Goal: Task Accomplishment & Management: Complete application form

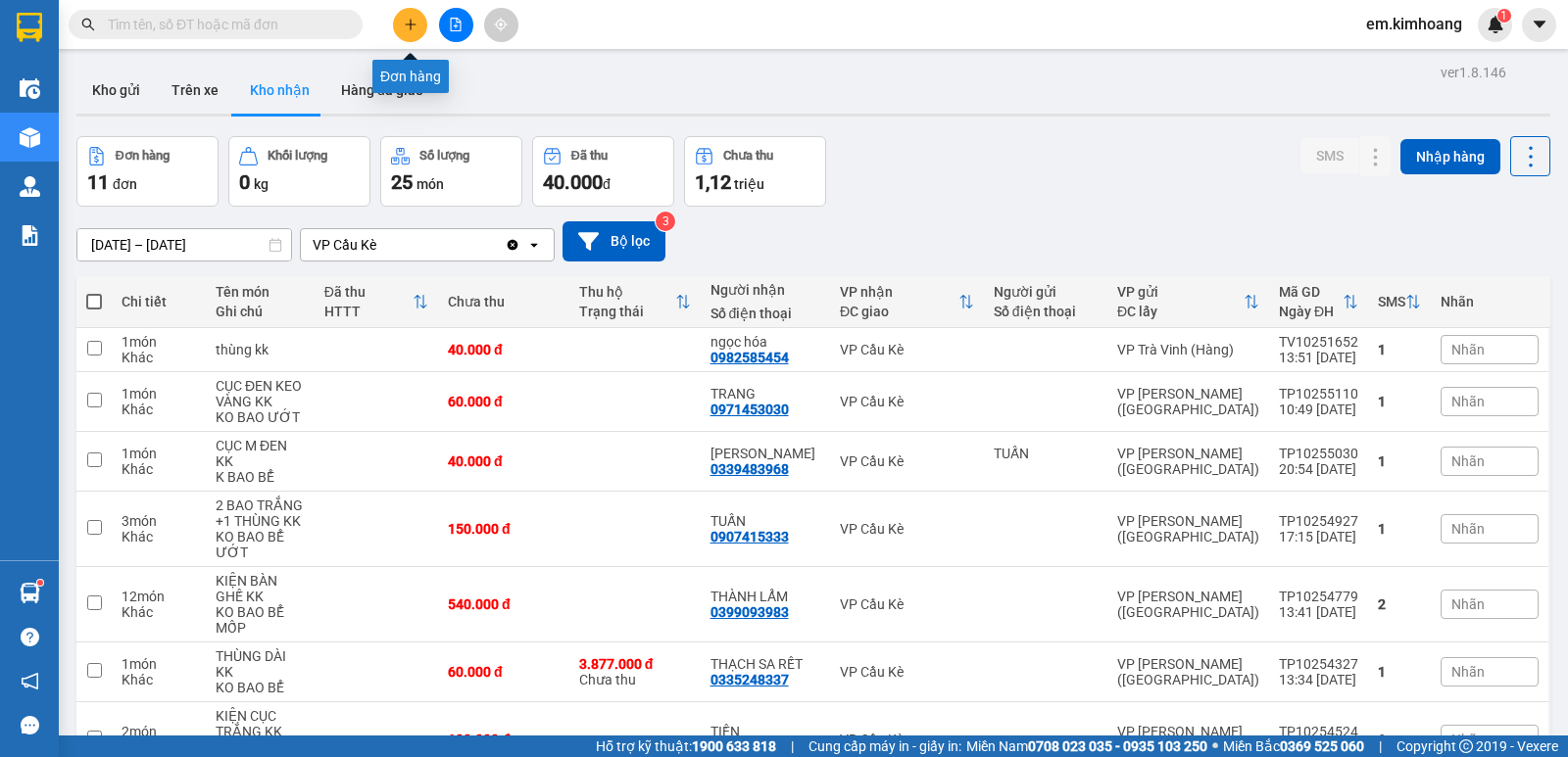
click at [405, 26] on icon "plus" at bounding box center [411, 25] width 14 height 14
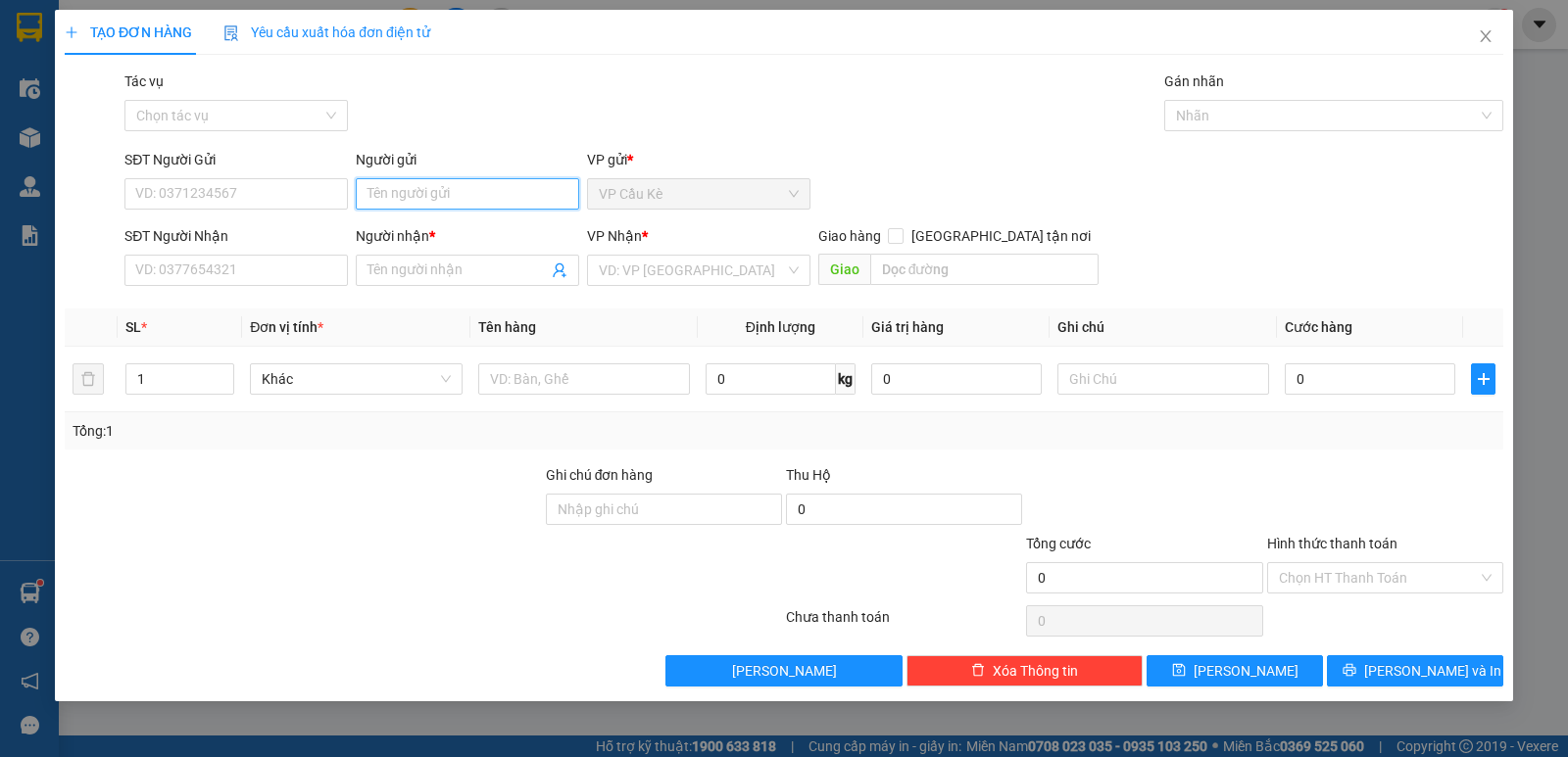
click at [507, 199] on input "Người gửi" at bounding box center [467, 193] width 223 height 31
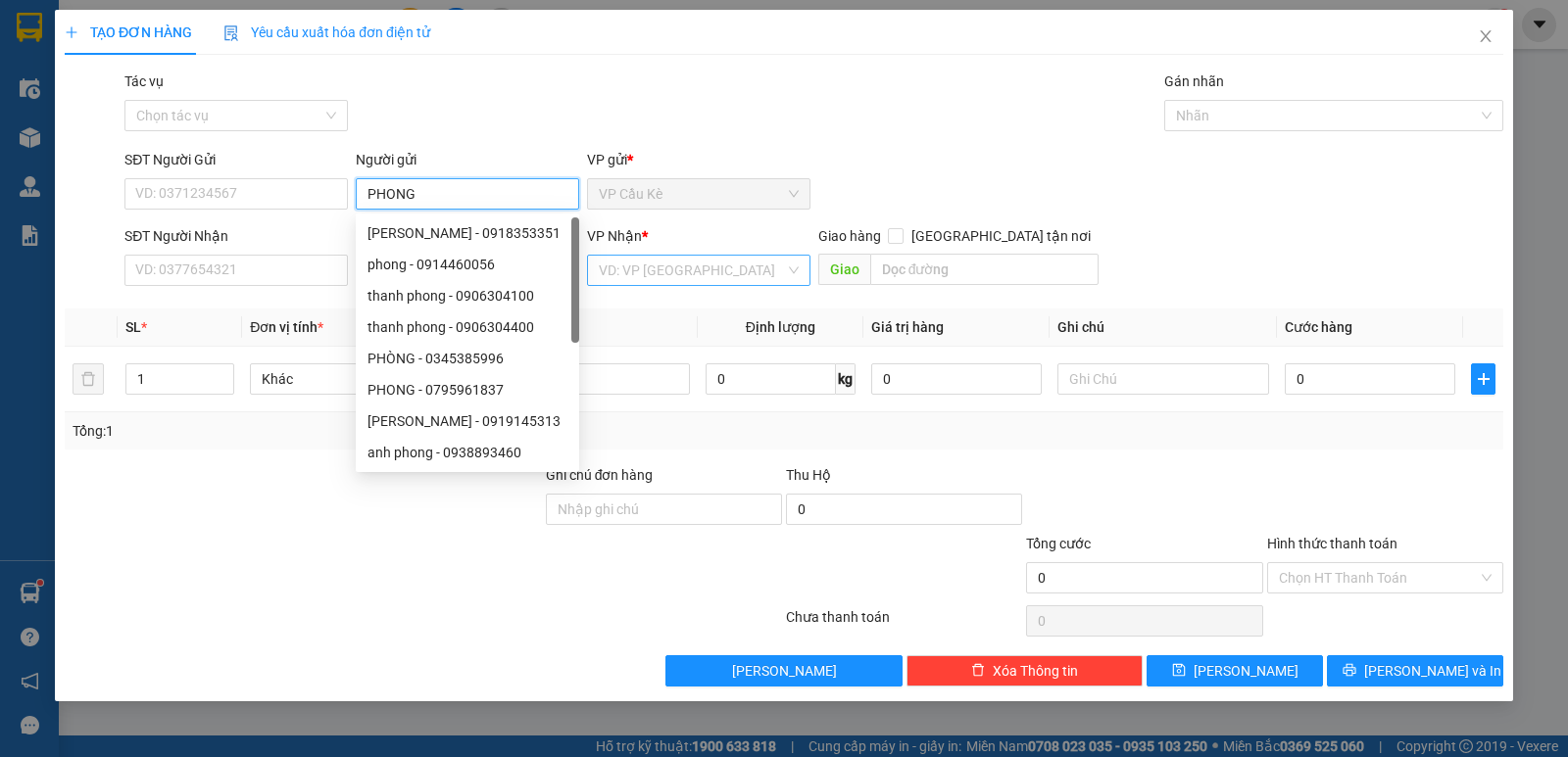
type input "PHONG"
drag, startPoint x: 707, startPoint y: 275, endPoint x: 689, endPoint y: 336, distance: 63.6
click at [703, 281] on input "search" at bounding box center [691, 270] width 186 height 29
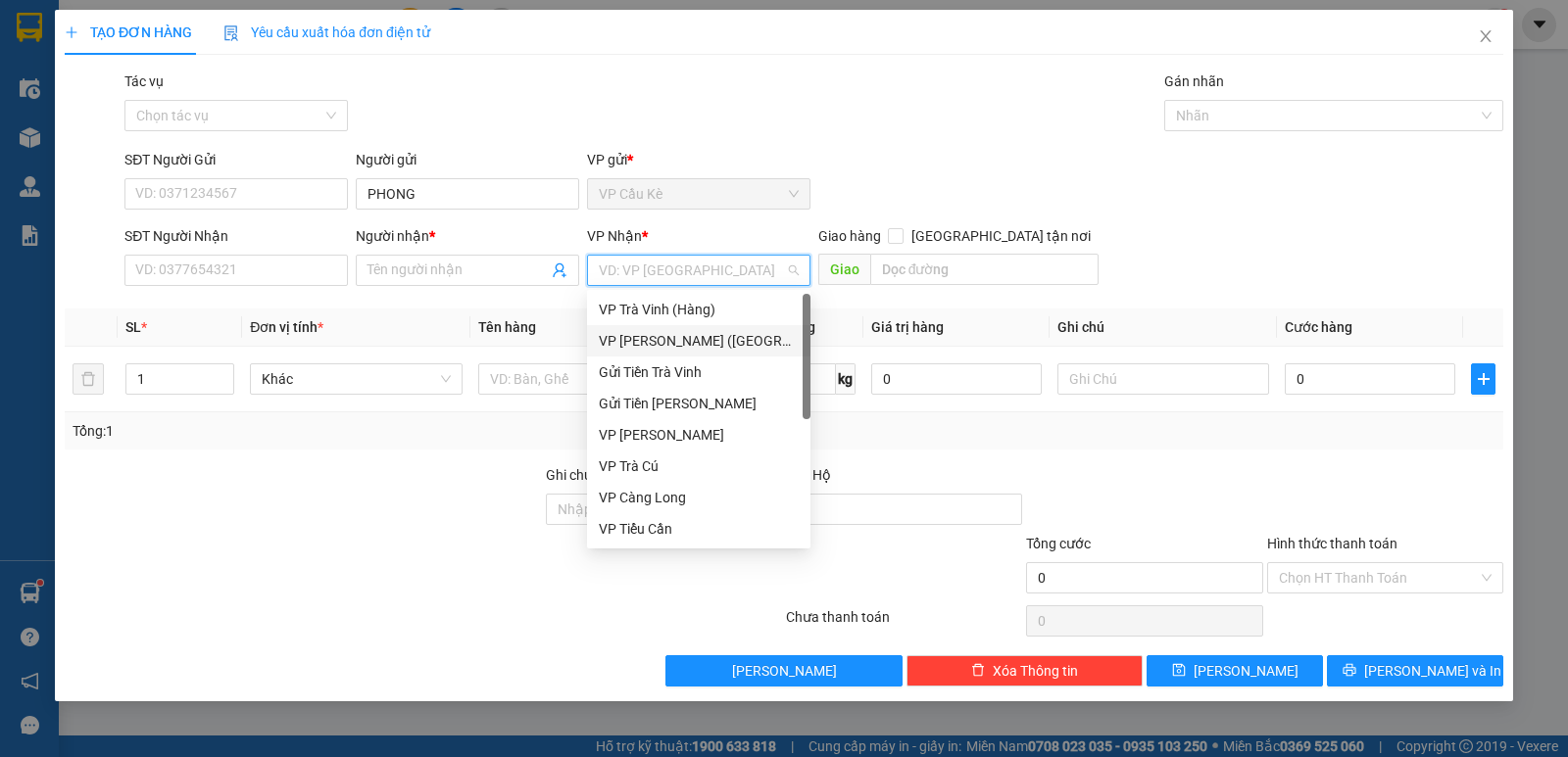
click at [689, 336] on div "VP [PERSON_NAME] ([GEOGRAPHIC_DATA])" at bounding box center [698, 341] width 199 height 22
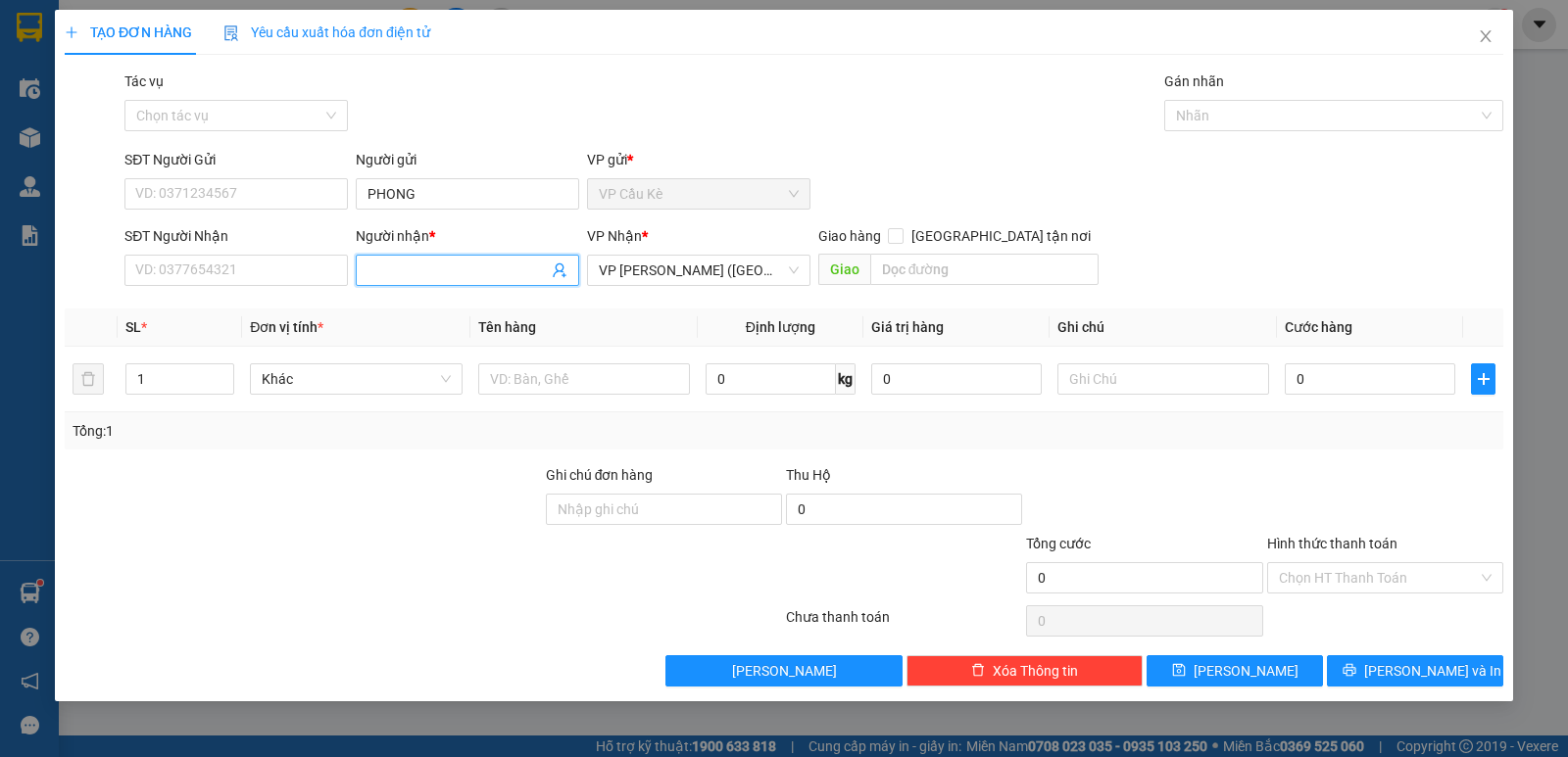
click at [482, 279] on input "Người nhận *" at bounding box center [457, 270] width 180 height 22
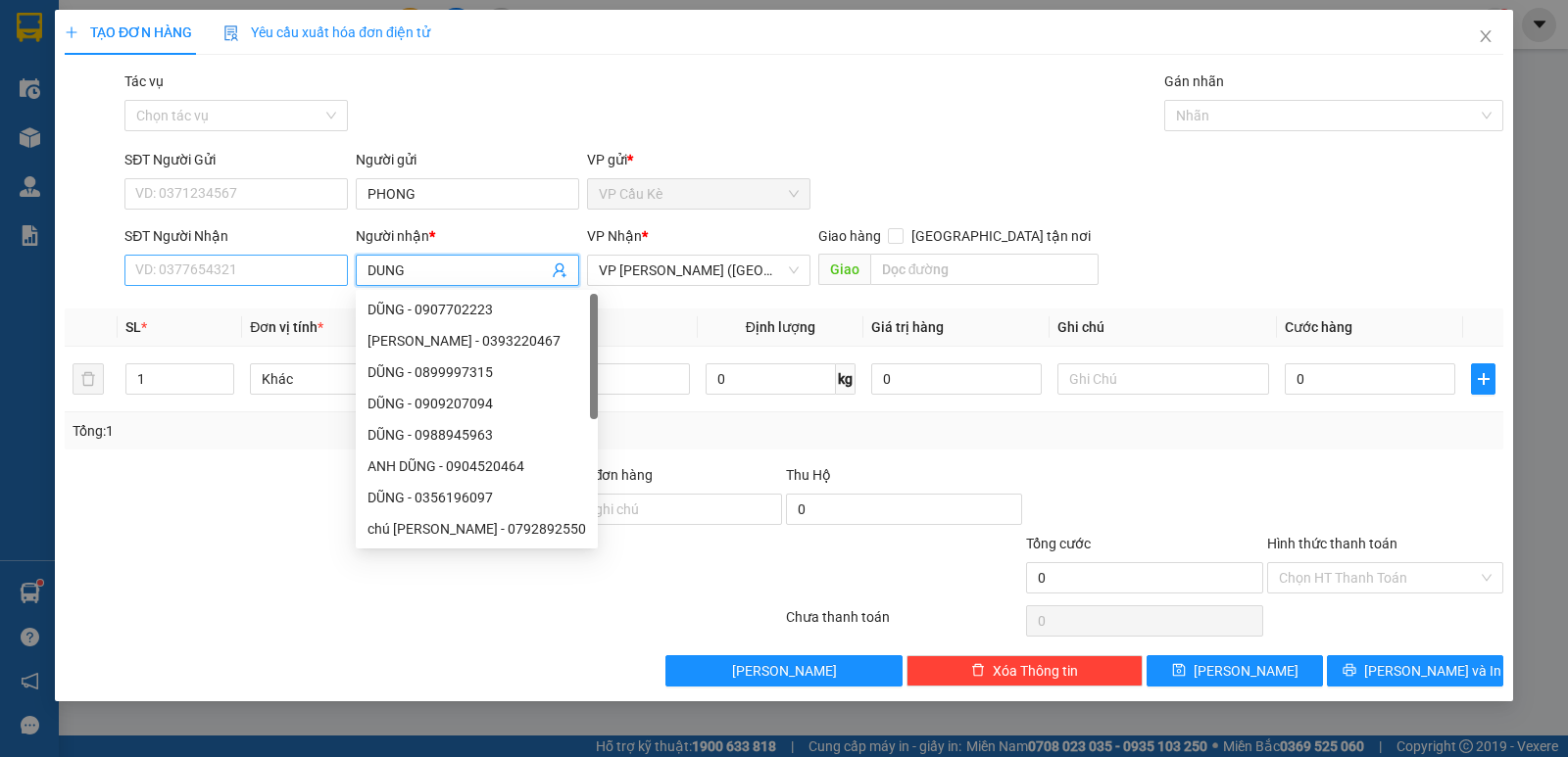
type input "DUNG"
click at [208, 276] on input "SĐT Người Nhận" at bounding box center [236, 270] width 223 height 31
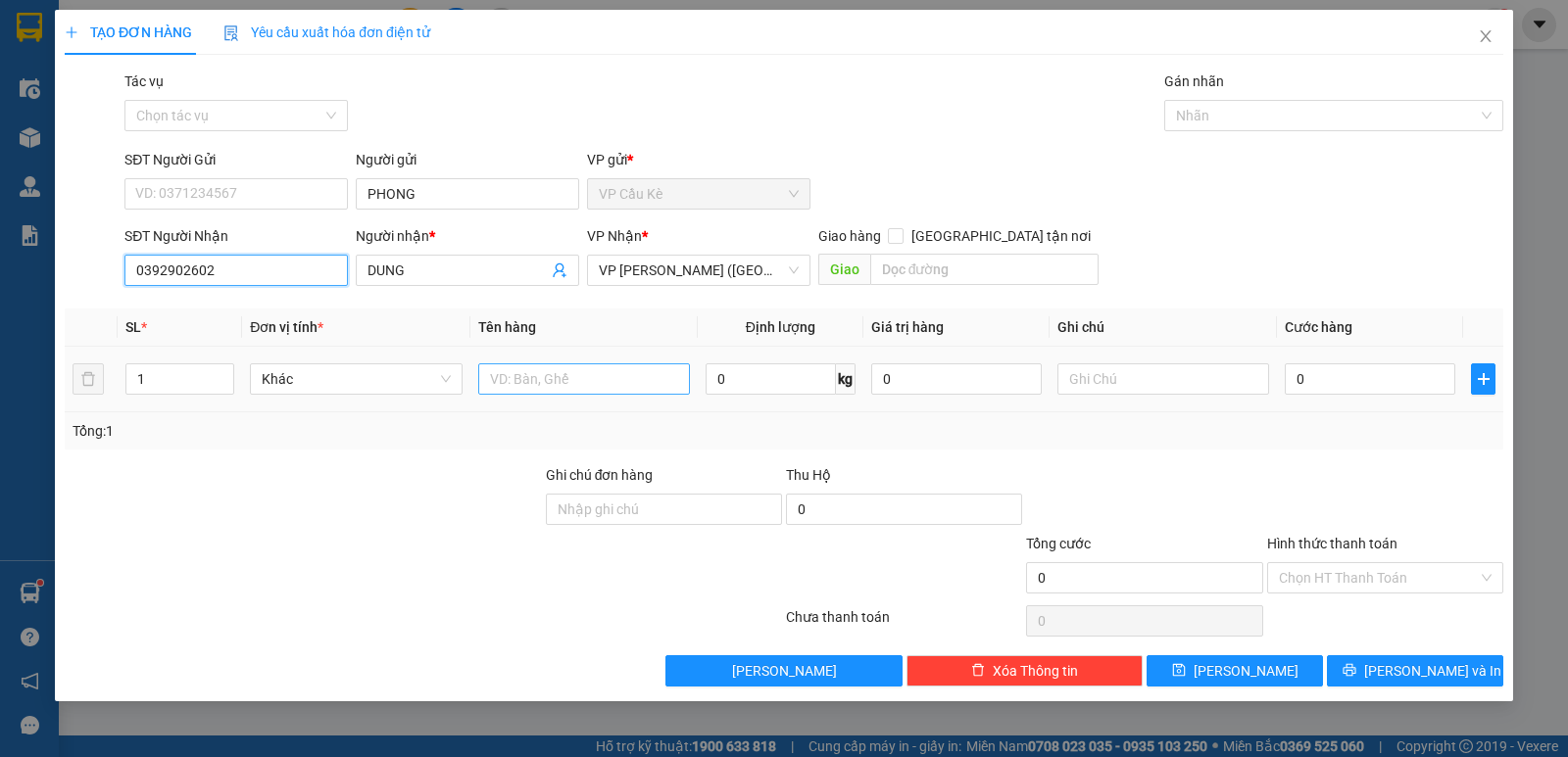
type input "0392902602"
click at [625, 370] on input "text" at bounding box center [584, 379] width 211 height 31
type input "1 KHÚC BAO M TRẮNG"
click at [1365, 373] on input "0" at bounding box center [1370, 379] width 171 height 31
type input "4"
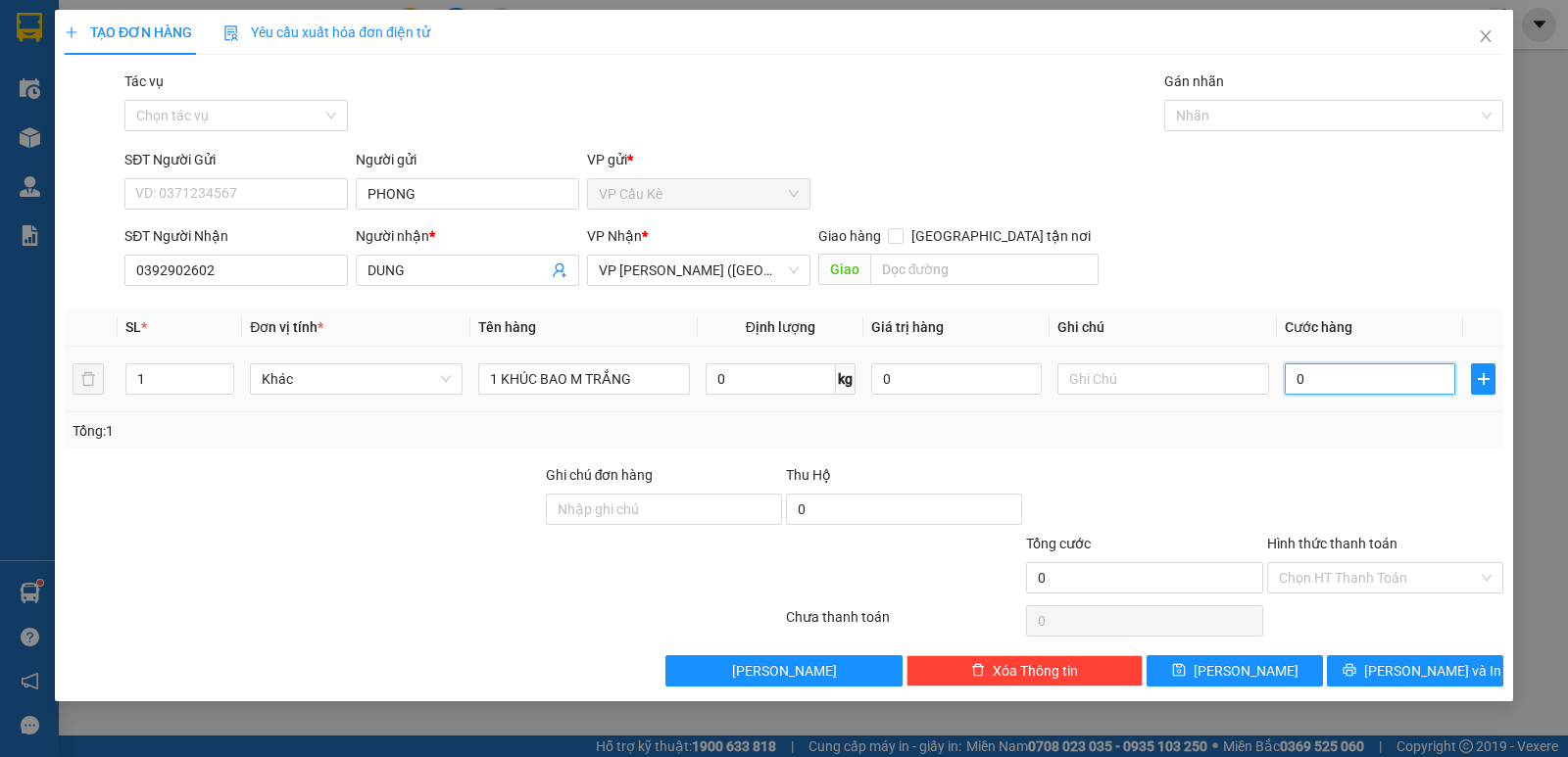
type input "4"
type input "40"
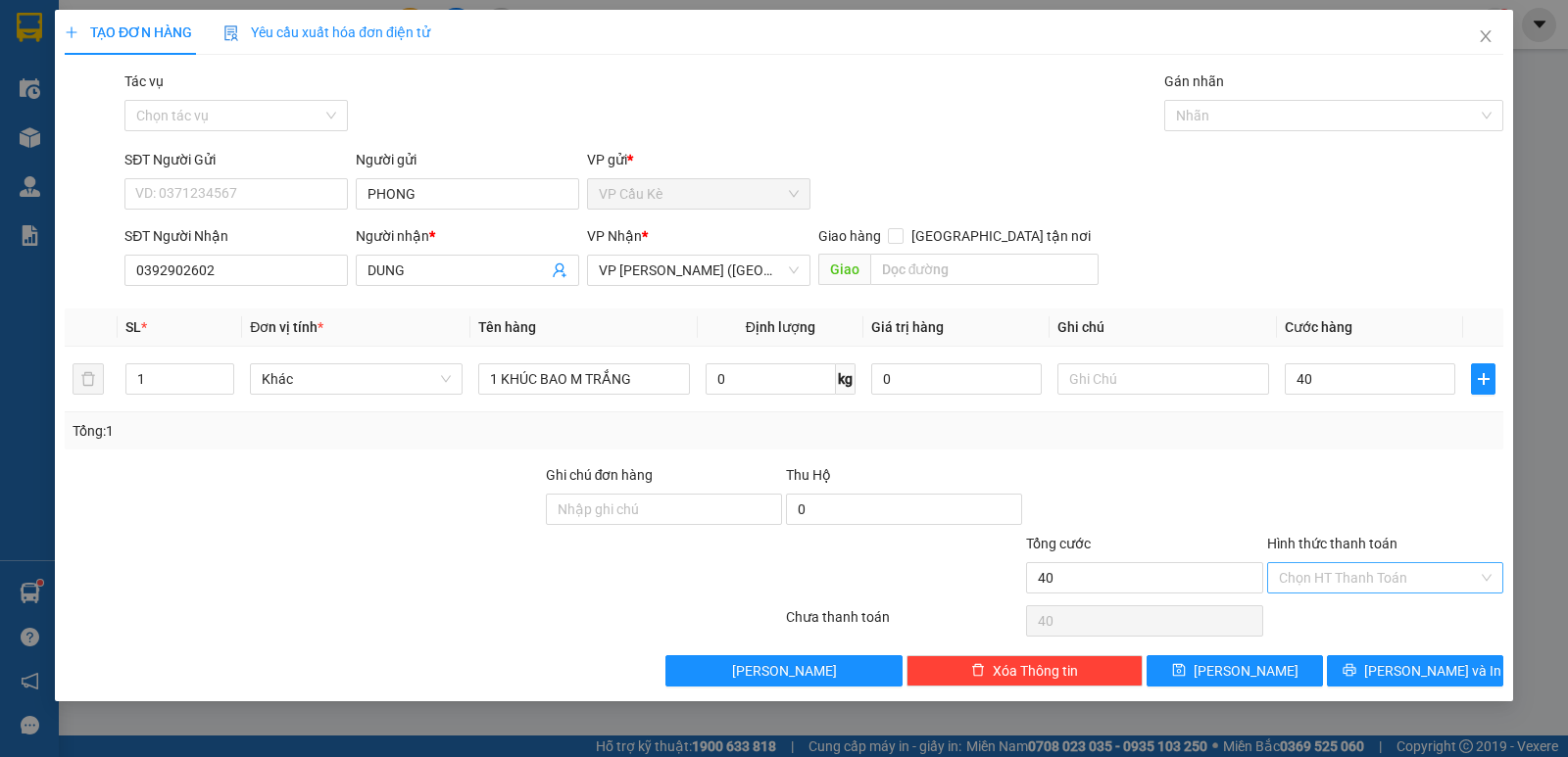
type input "40.000"
click at [1424, 574] on input "Hình thức thanh toán" at bounding box center [1377, 577] width 198 height 29
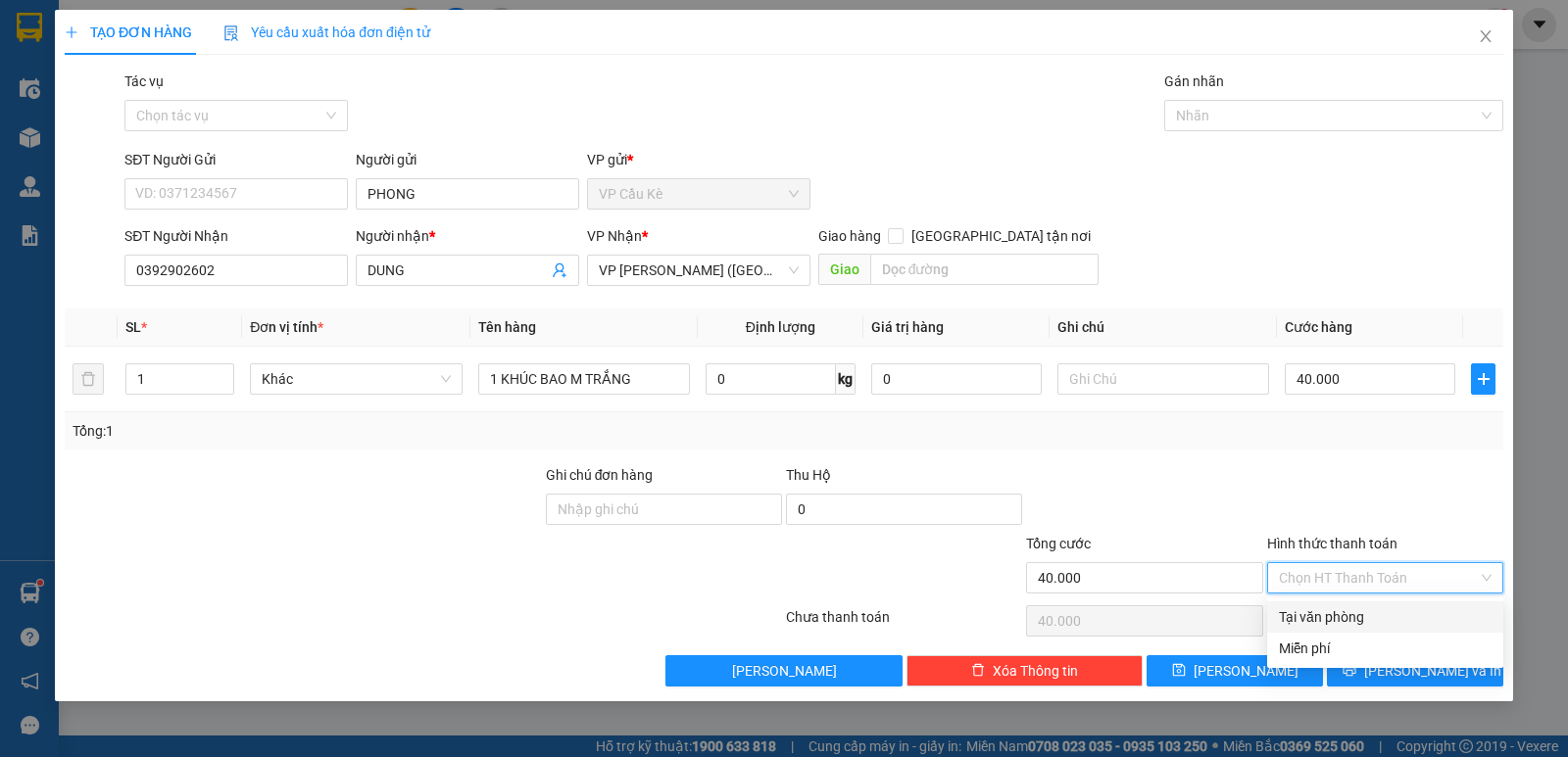
drag, startPoint x: 1419, startPoint y: 612, endPoint x: 1422, endPoint y: 624, distance: 12.4
click at [1421, 614] on div "Tại văn phòng" at bounding box center [1384, 617] width 212 height 22
type input "0"
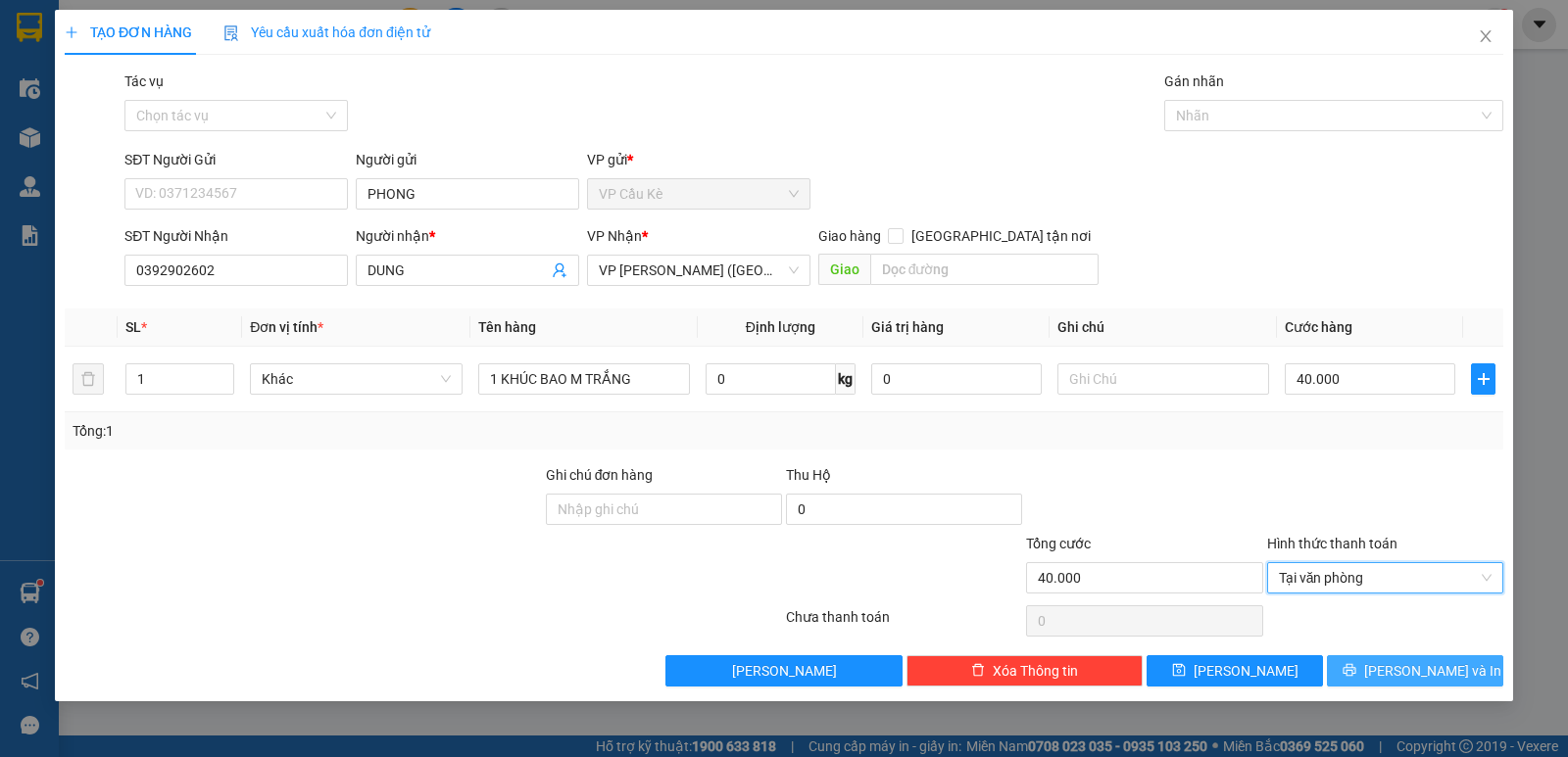
click at [1428, 665] on span "[PERSON_NAME] và In" at bounding box center [1432, 671] width 138 height 22
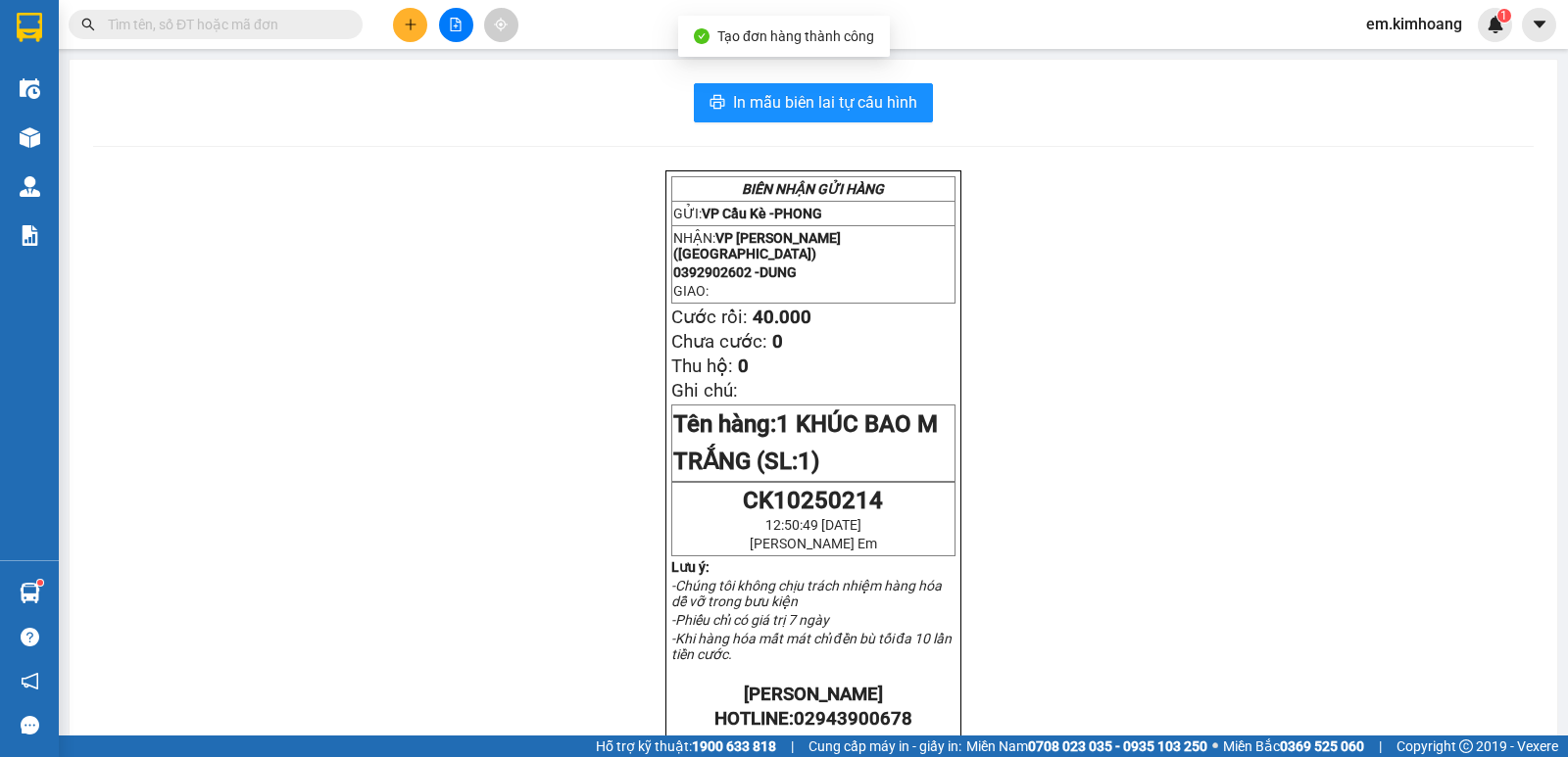
click at [745, 125] on div "In mẫu biên lai tự cấu hình BIÊN NHẬN GỬI HÀNG GỬI: VP Cầu Kè - PHONG NHẬN: VP …" at bounding box center [813, 683] width 1487 height 1247
click at [751, 111] on span "In mẫu biên lai tự cấu hình" at bounding box center [824, 102] width 184 height 25
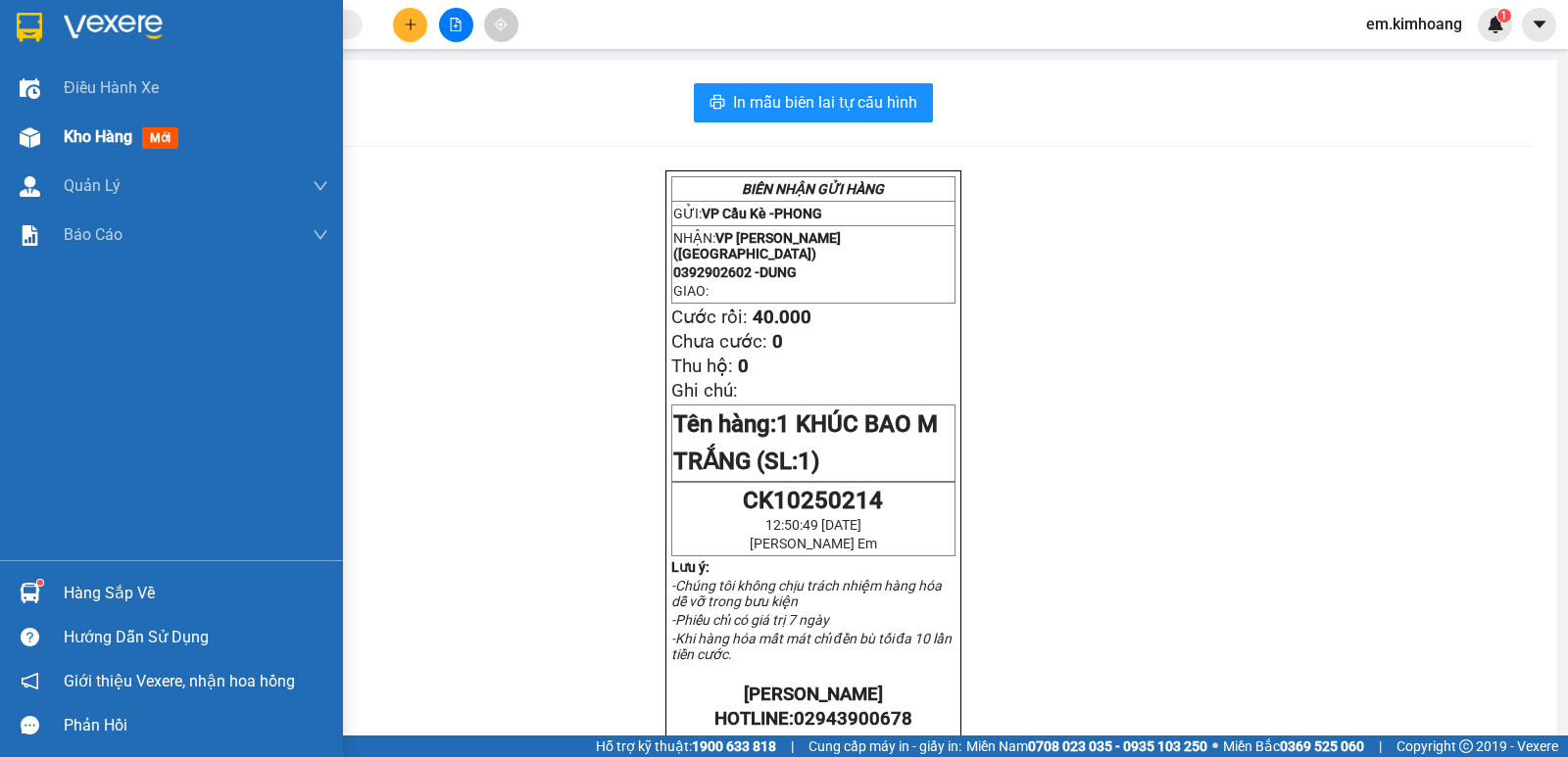
click at [69, 128] on span "Kho hàng" at bounding box center [98, 136] width 69 height 19
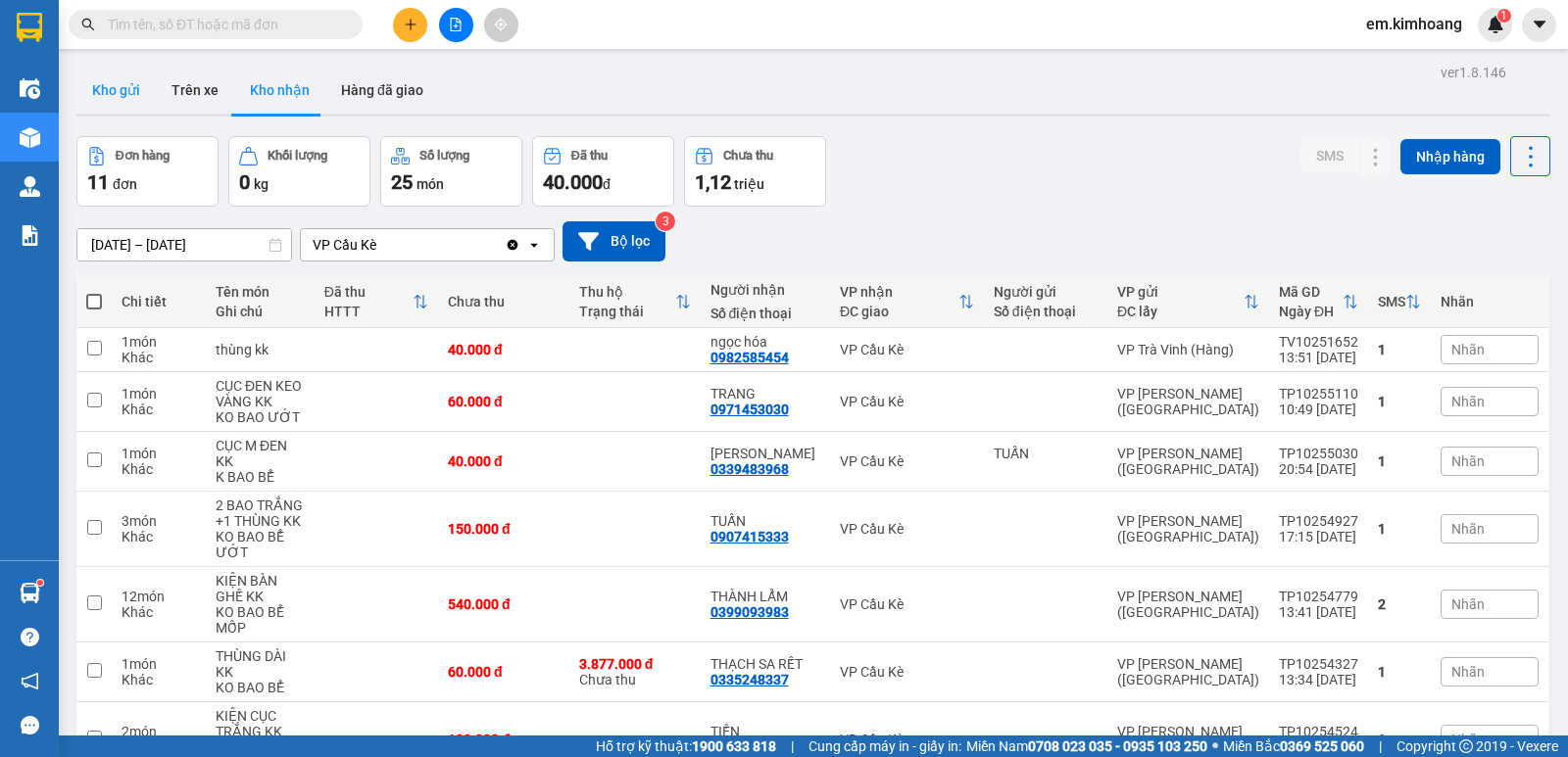
click at [129, 86] on button "Kho gửi" at bounding box center [116, 90] width 80 height 47
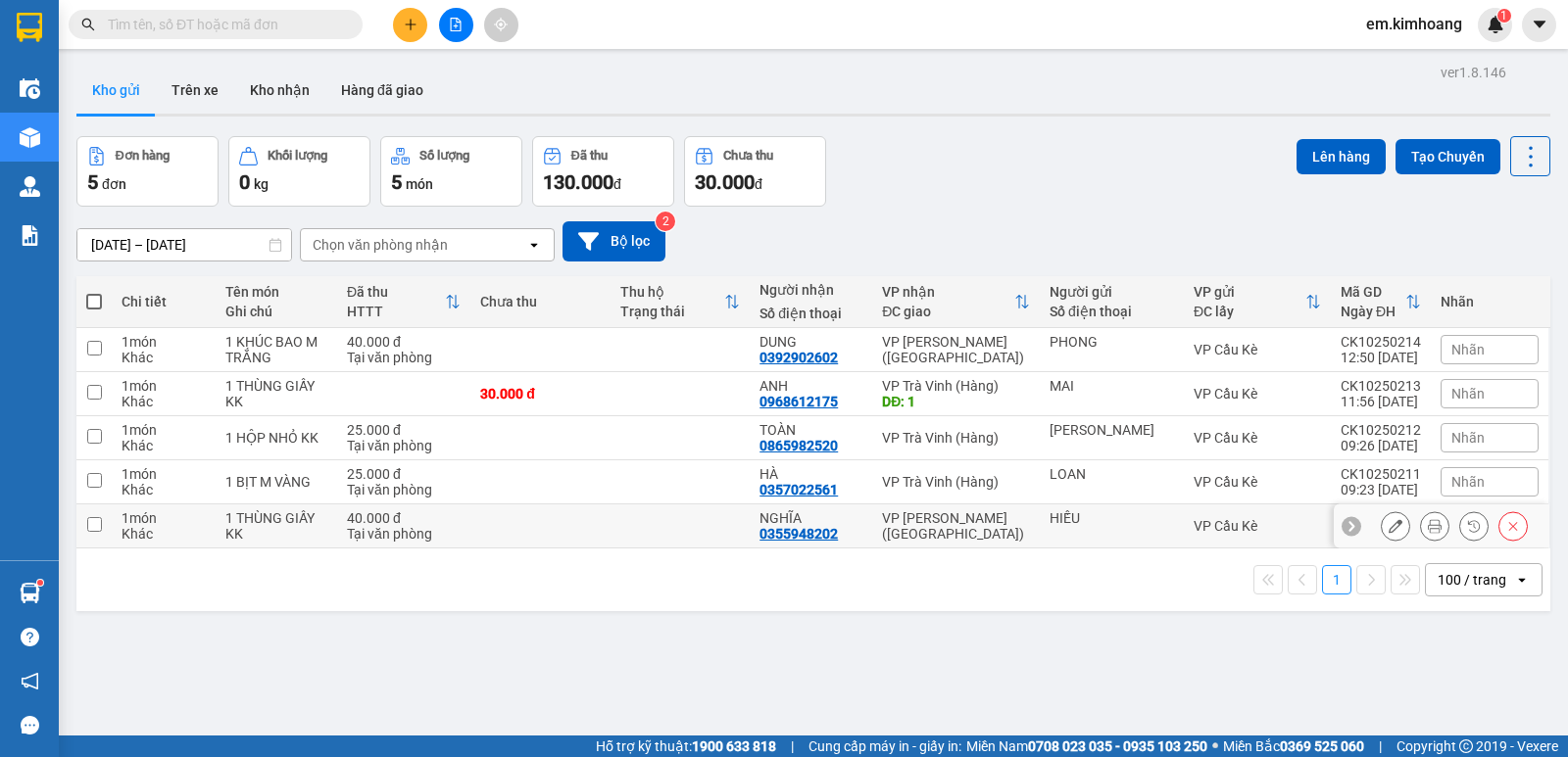
click at [686, 516] on td at bounding box center [680, 526] width 140 height 44
checkbox input "true"
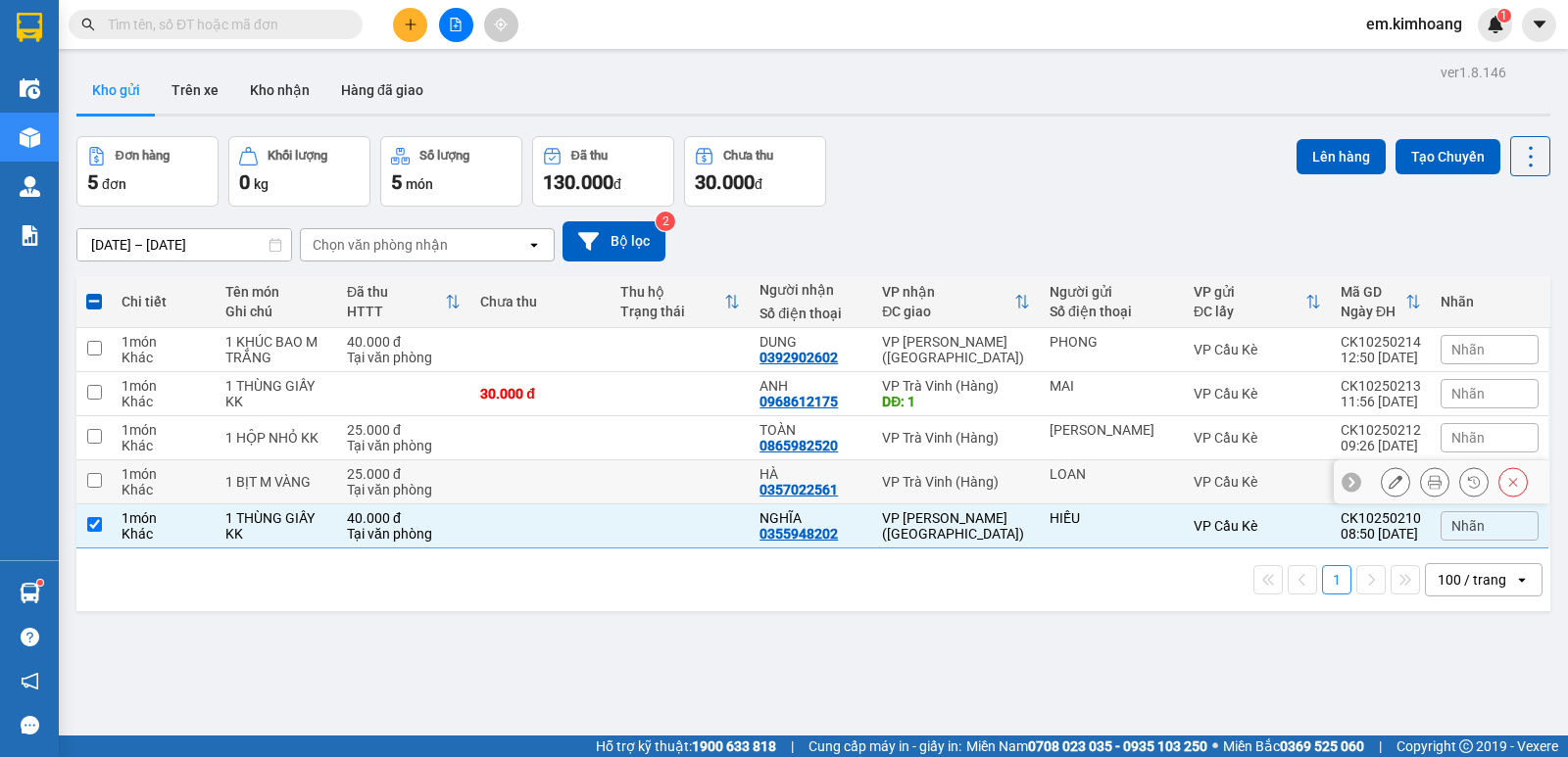
click at [677, 485] on td at bounding box center [680, 482] width 140 height 44
checkbox input "true"
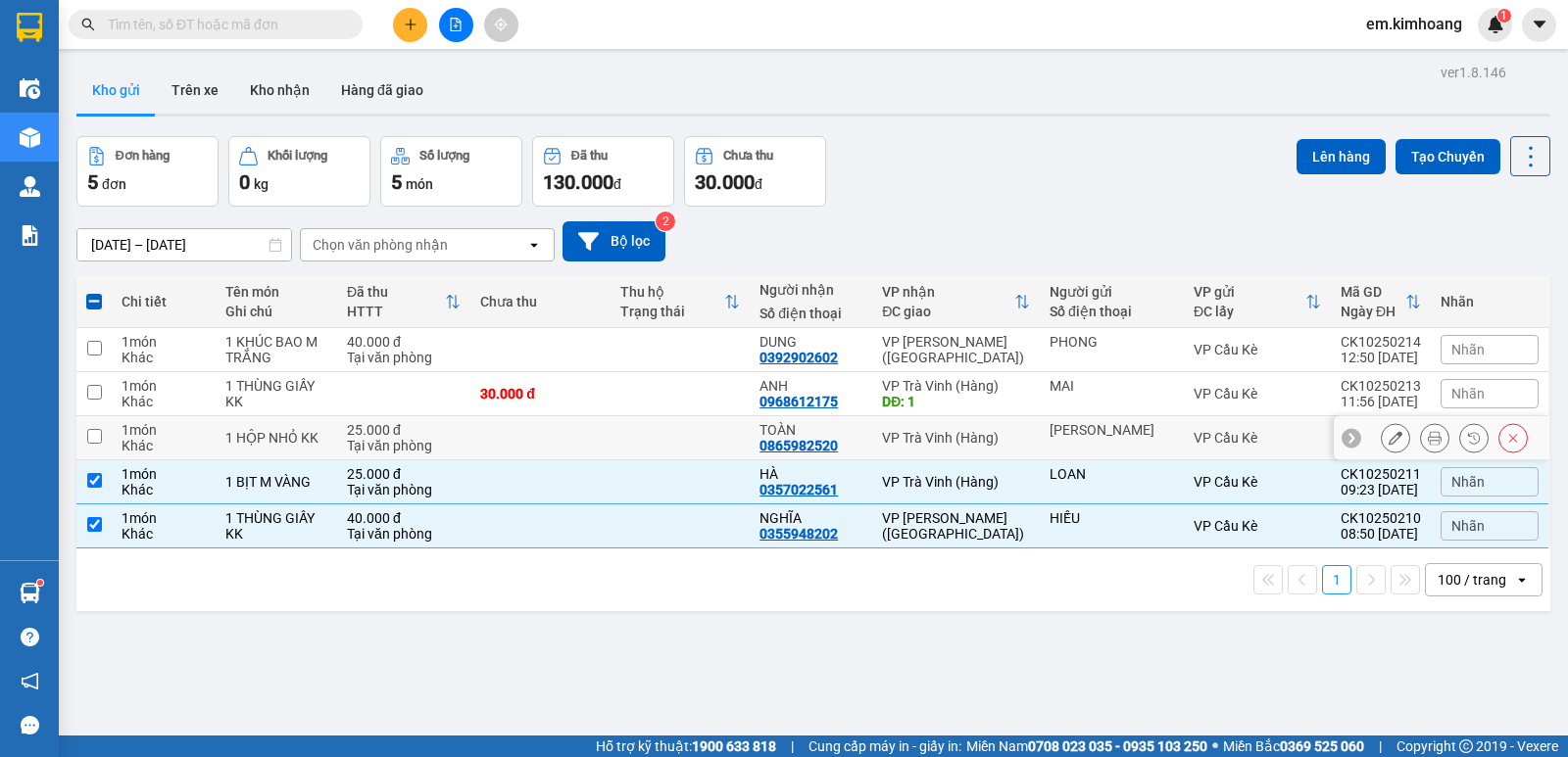
click at [667, 434] on td at bounding box center [680, 438] width 140 height 44
checkbox input "true"
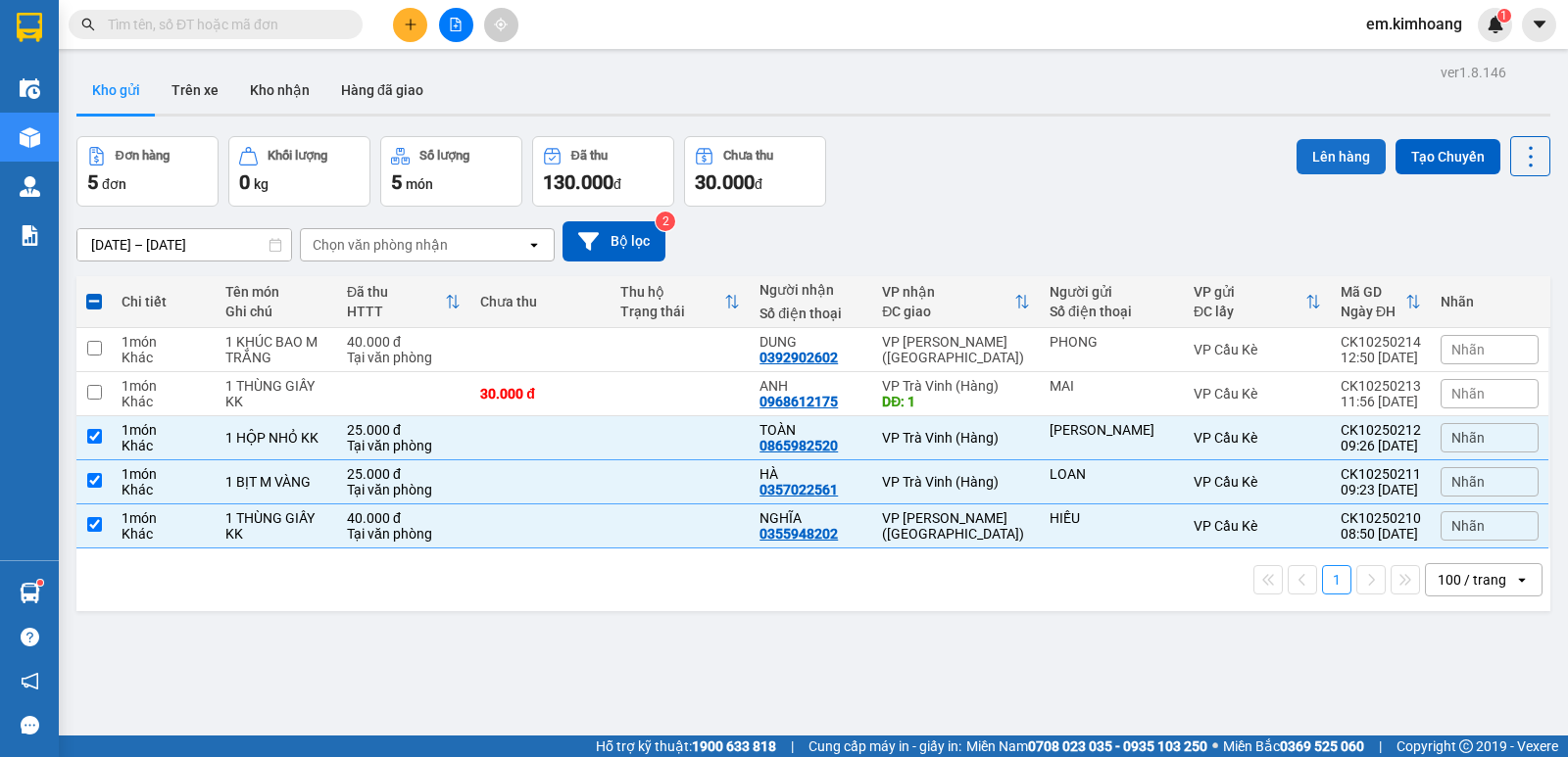
click at [1322, 144] on button "Lên hàng" at bounding box center [1340, 157] width 89 height 35
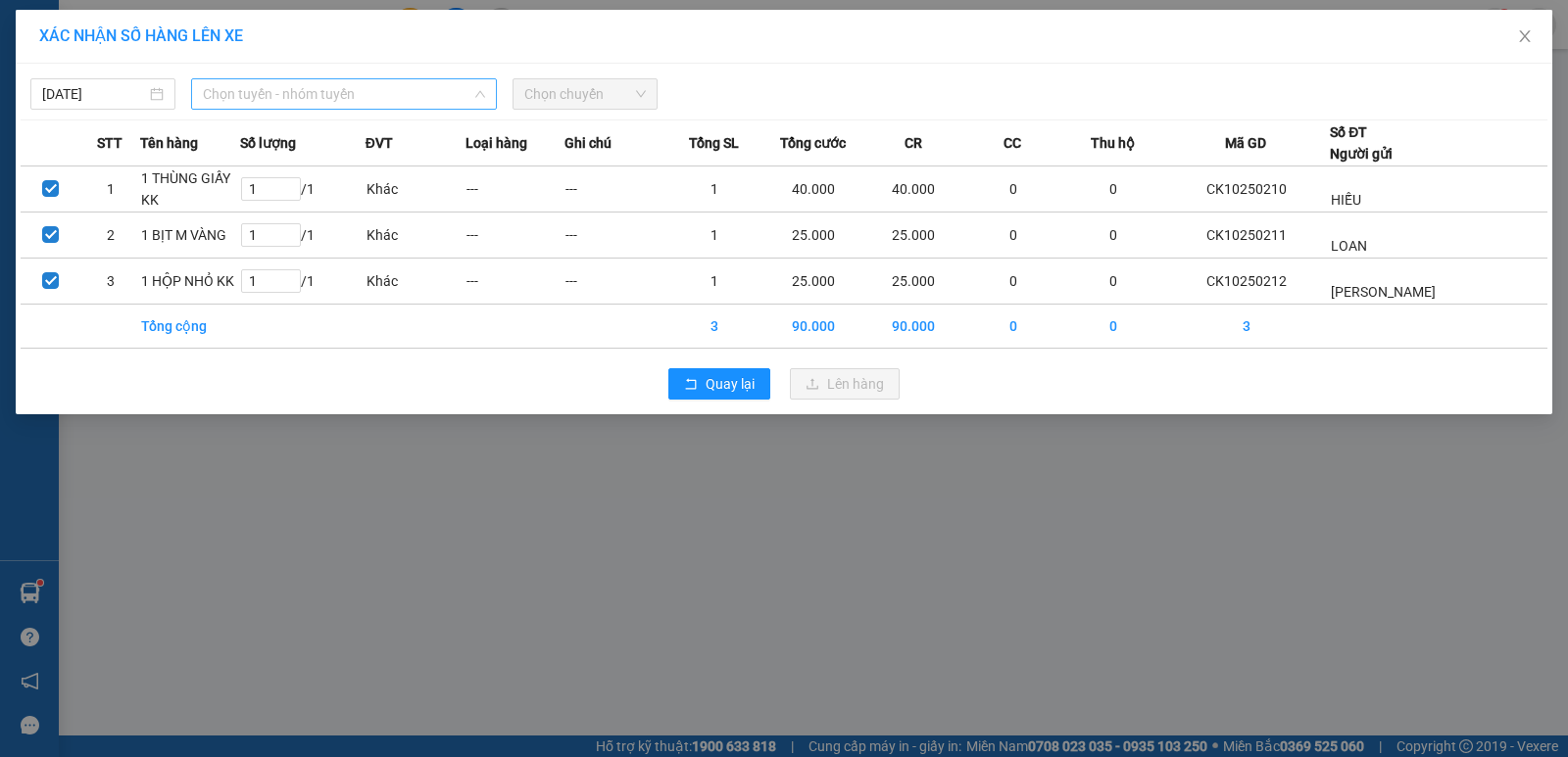
drag, startPoint x: 327, startPoint y: 97, endPoint x: 384, endPoint y: 240, distance: 153.9
click at [327, 101] on span "Chọn tuyến - nhóm tuyến" at bounding box center [343, 94] width 282 height 29
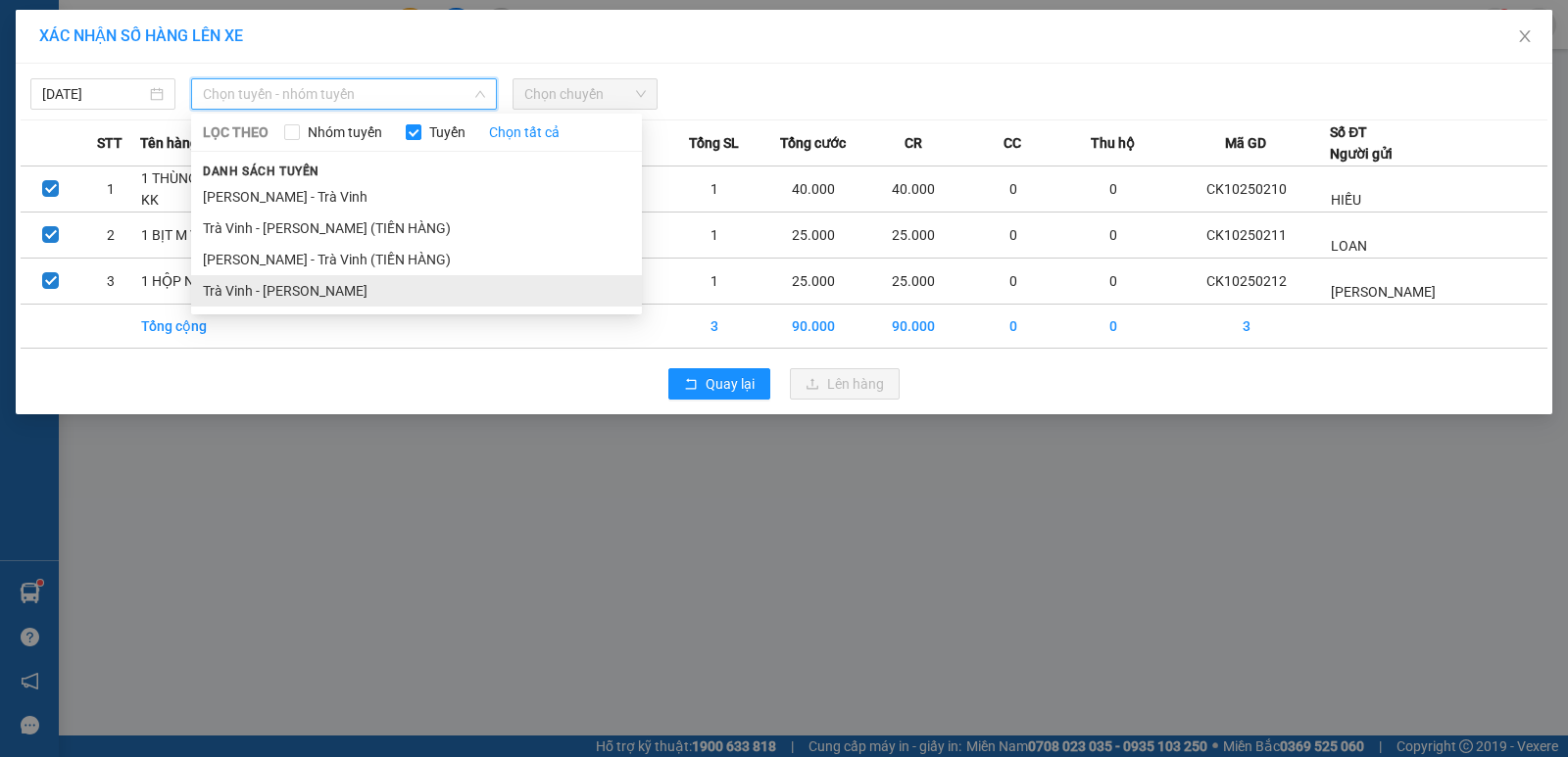
drag, startPoint x: 381, startPoint y: 290, endPoint x: 454, endPoint y: 217, distance: 103.2
click at [382, 290] on li "Trà Vinh - [PERSON_NAME]" at bounding box center [416, 291] width 451 height 31
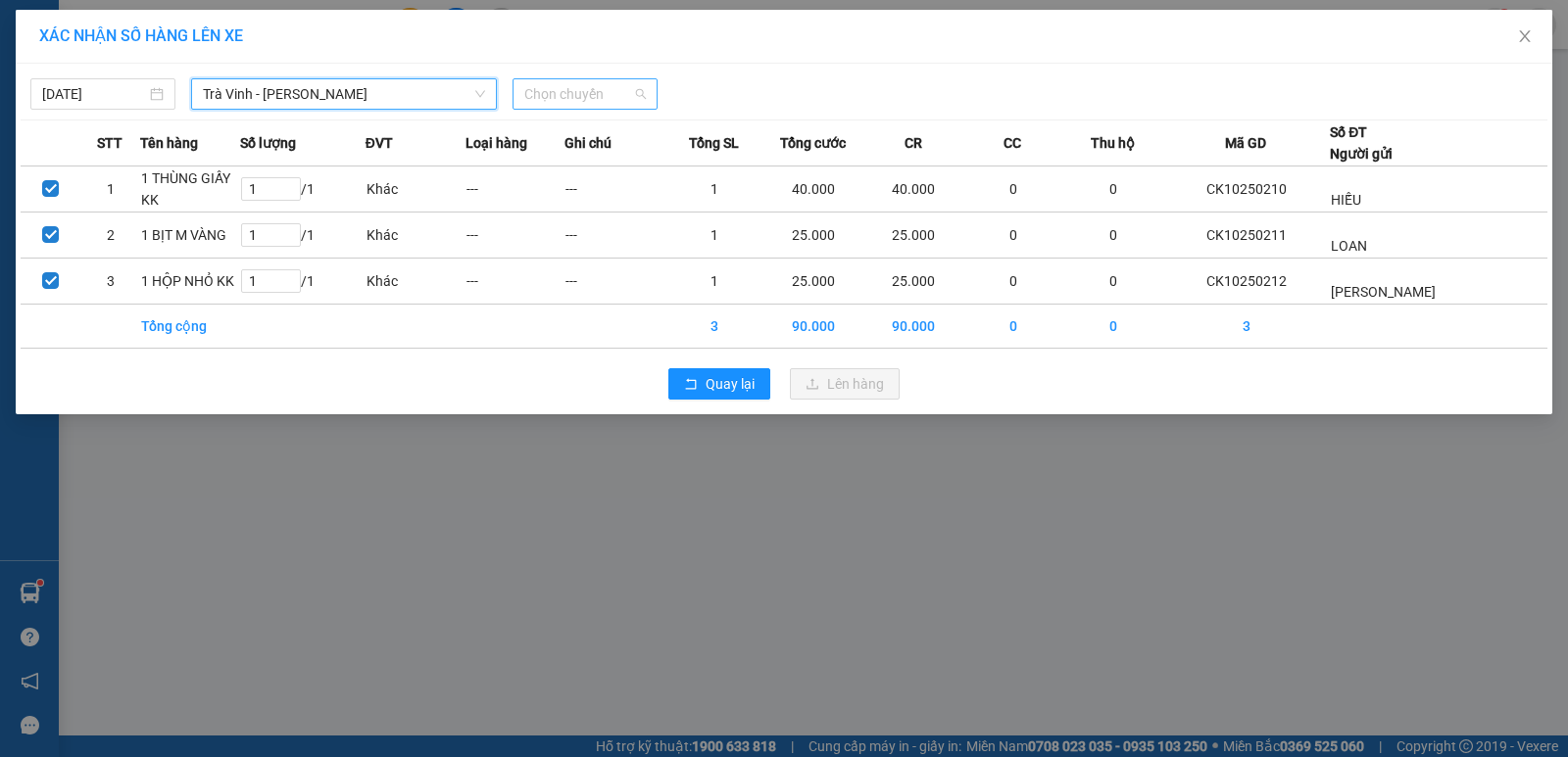
click at [546, 92] on span "Chọn chuyến" at bounding box center [586, 94] width 122 height 29
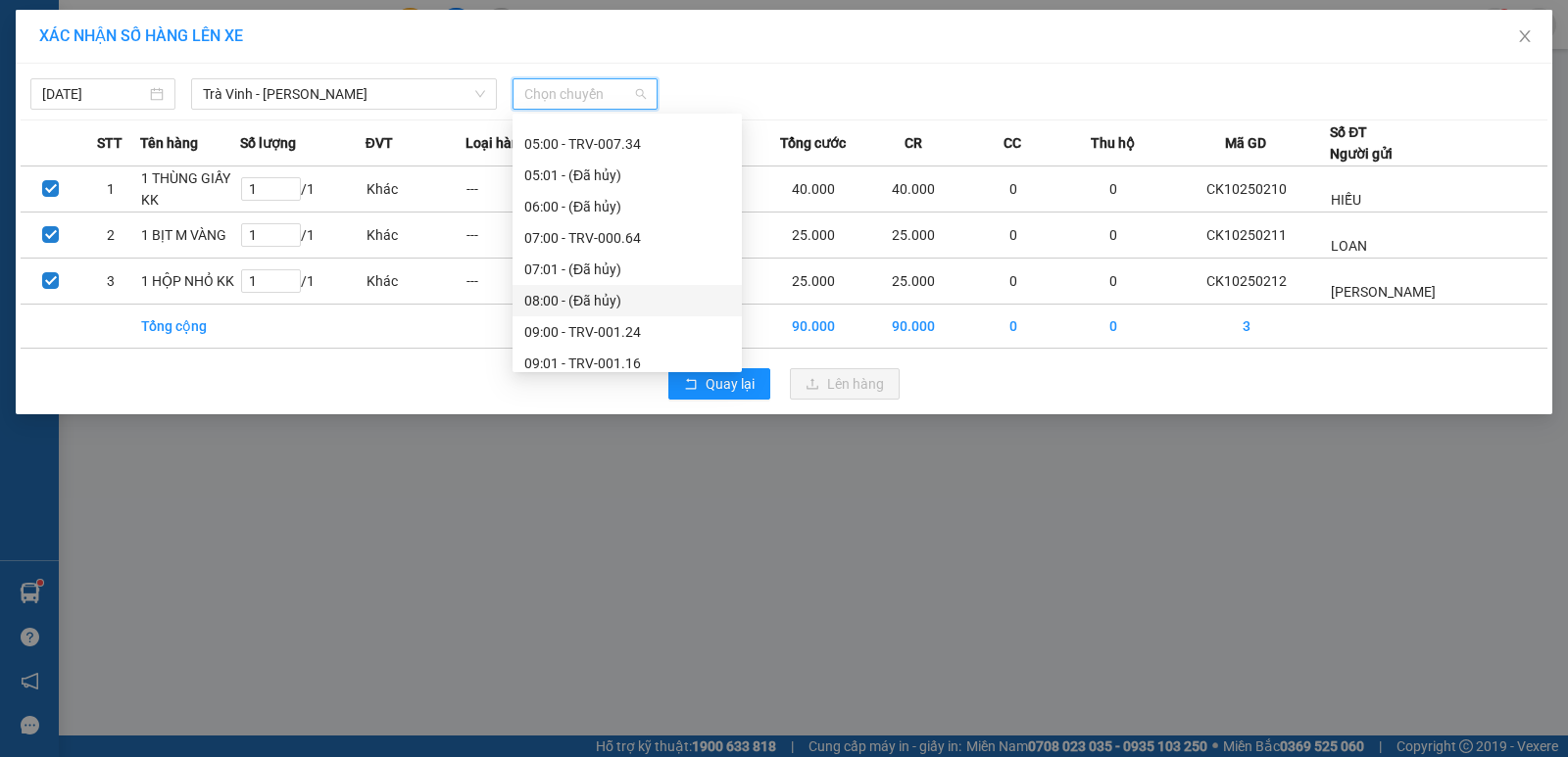
scroll to position [490, 0]
click at [601, 307] on div "11:00 - TRV-000.78" at bounding box center [627, 301] width 205 height 22
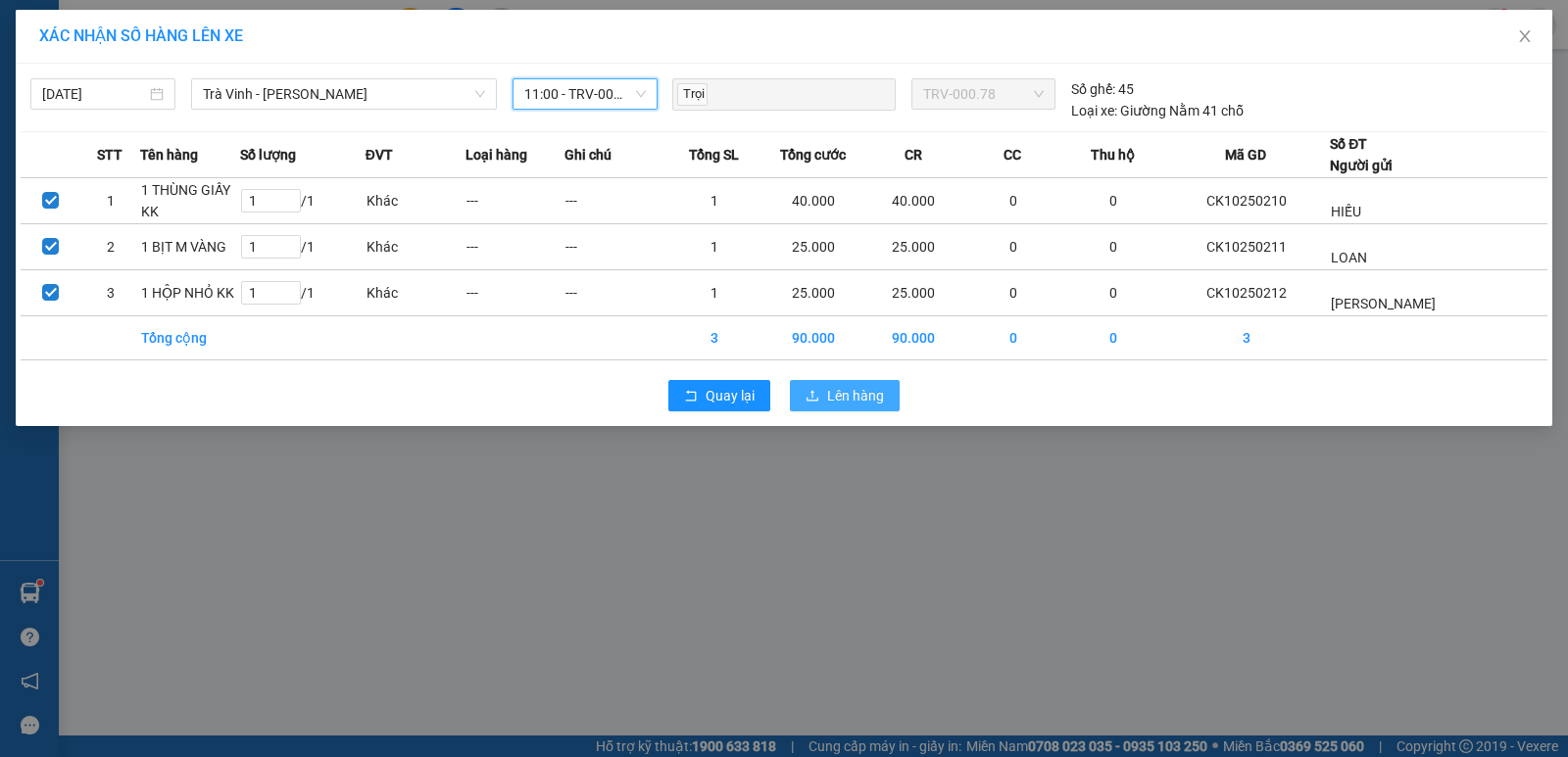
click at [850, 389] on span "Lên hàng" at bounding box center [856, 396] width 57 height 22
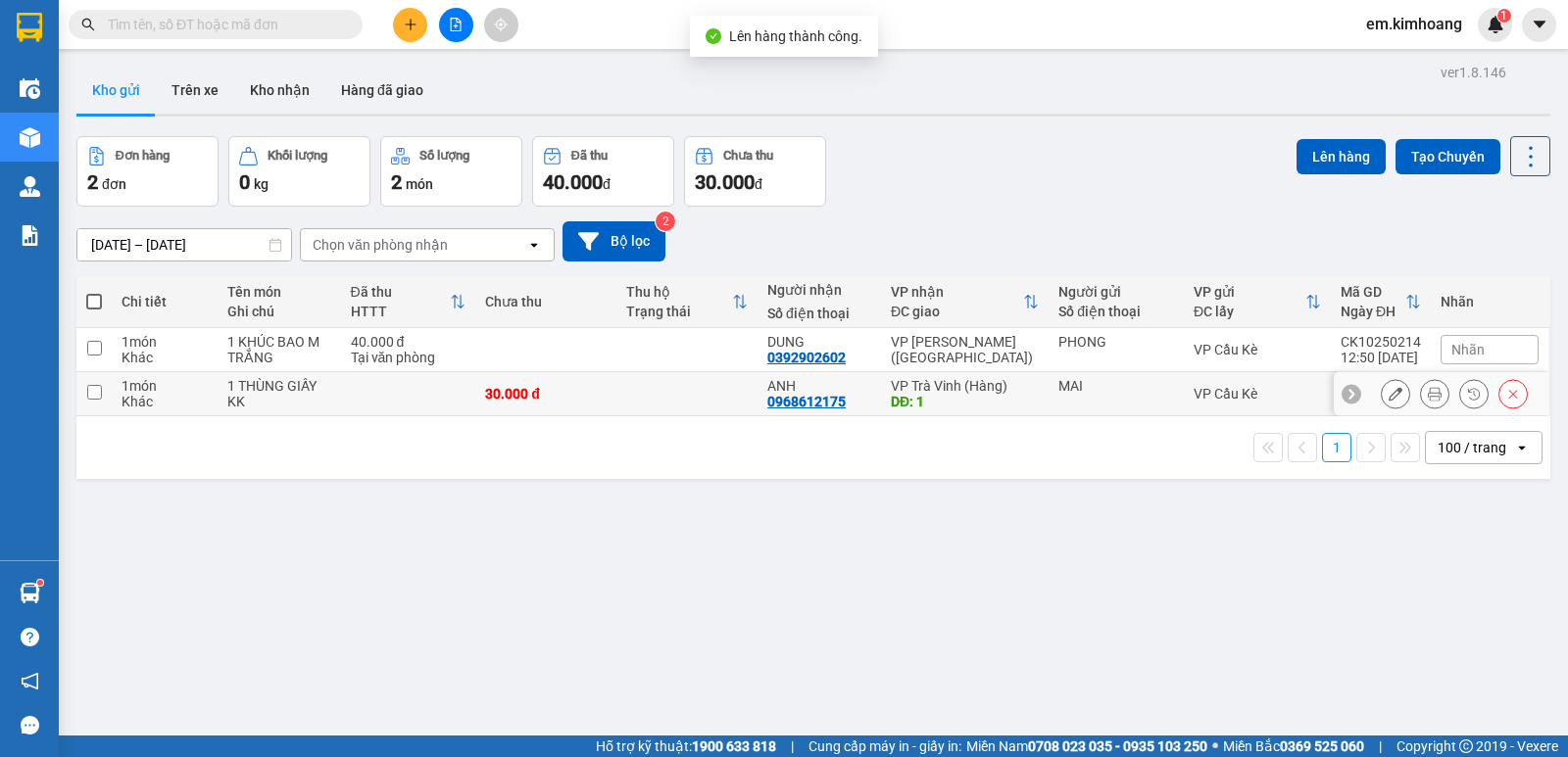
click at [1014, 392] on div "VP Trà Vinh (Hàng)" at bounding box center [964, 386] width 148 height 16
checkbox input "true"
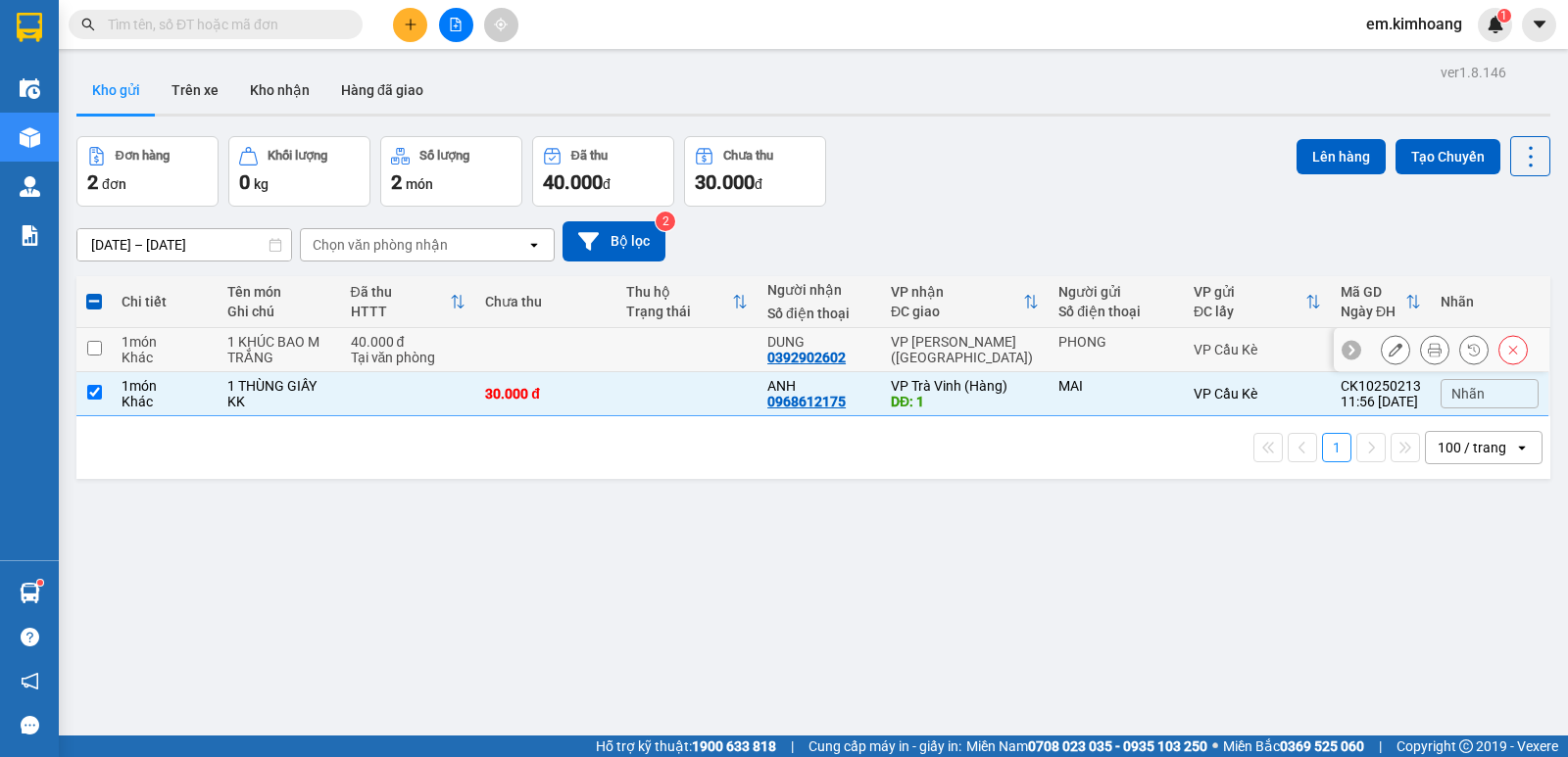
click at [730, 344] on td at bounding box center [687, 350] width 141 height 44
checkbox input "true"
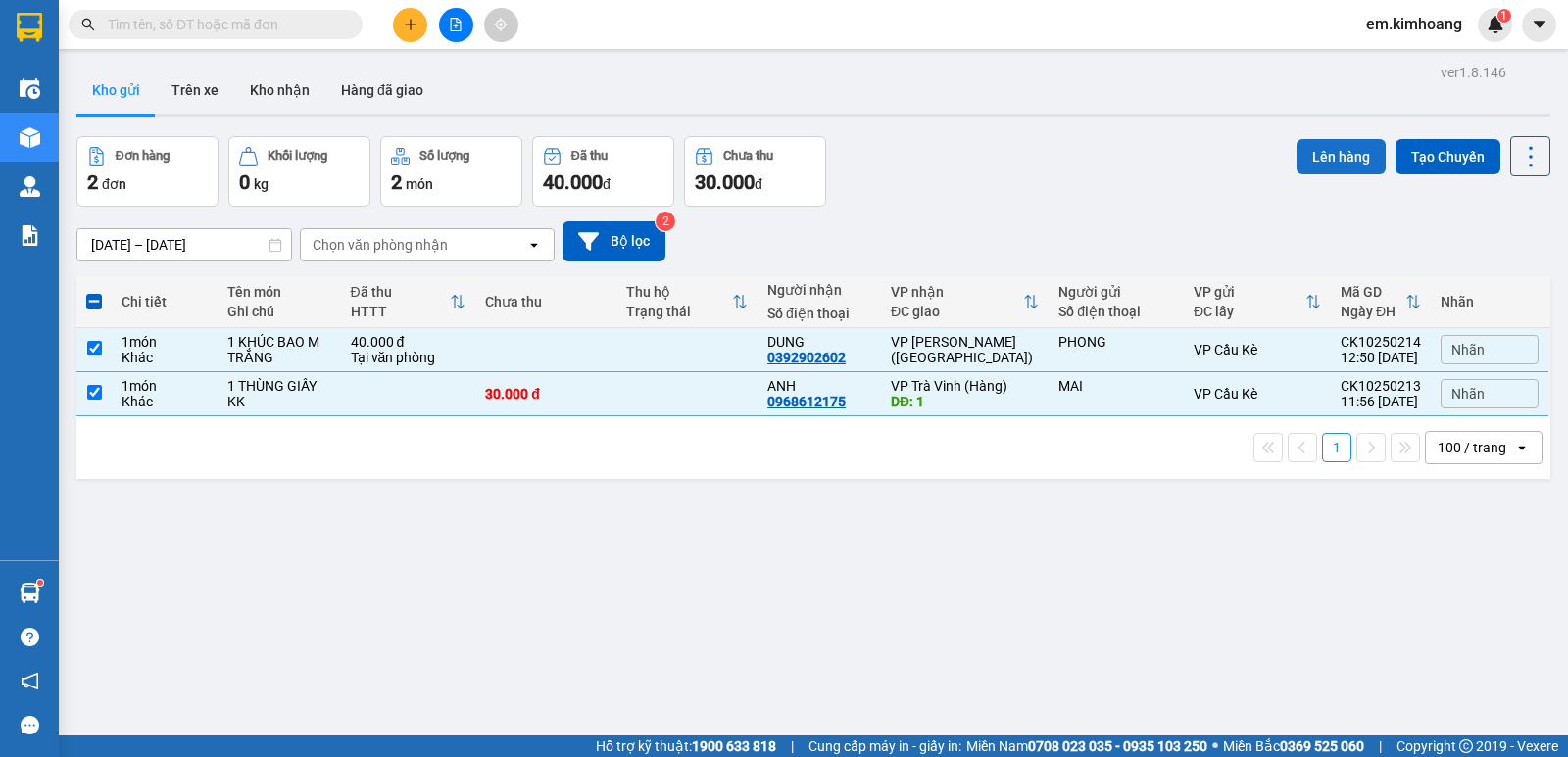
click at [1309, 160] on button "Lên hàng" at bounding box center [1340, 157] width 89 height 35
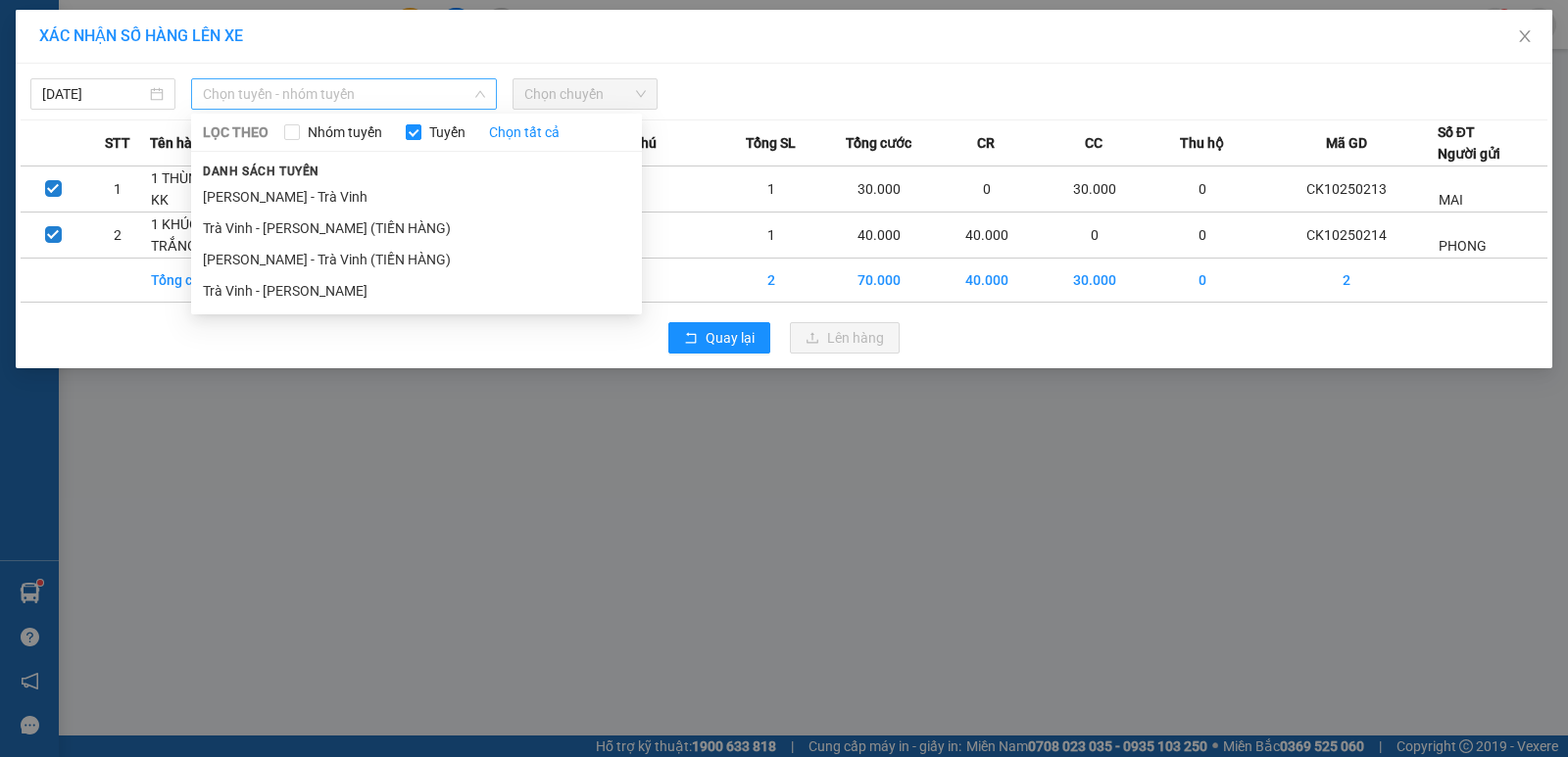
click at [421, 99] on span "Chọn tuyến - nhóm tuyến" at bounding box center [343, 94] width 282 height 29
click at [434, 287] on li "Trà Vinh - [PERSON_NAME]" at bounding box center [416, 291] width 451 height 31
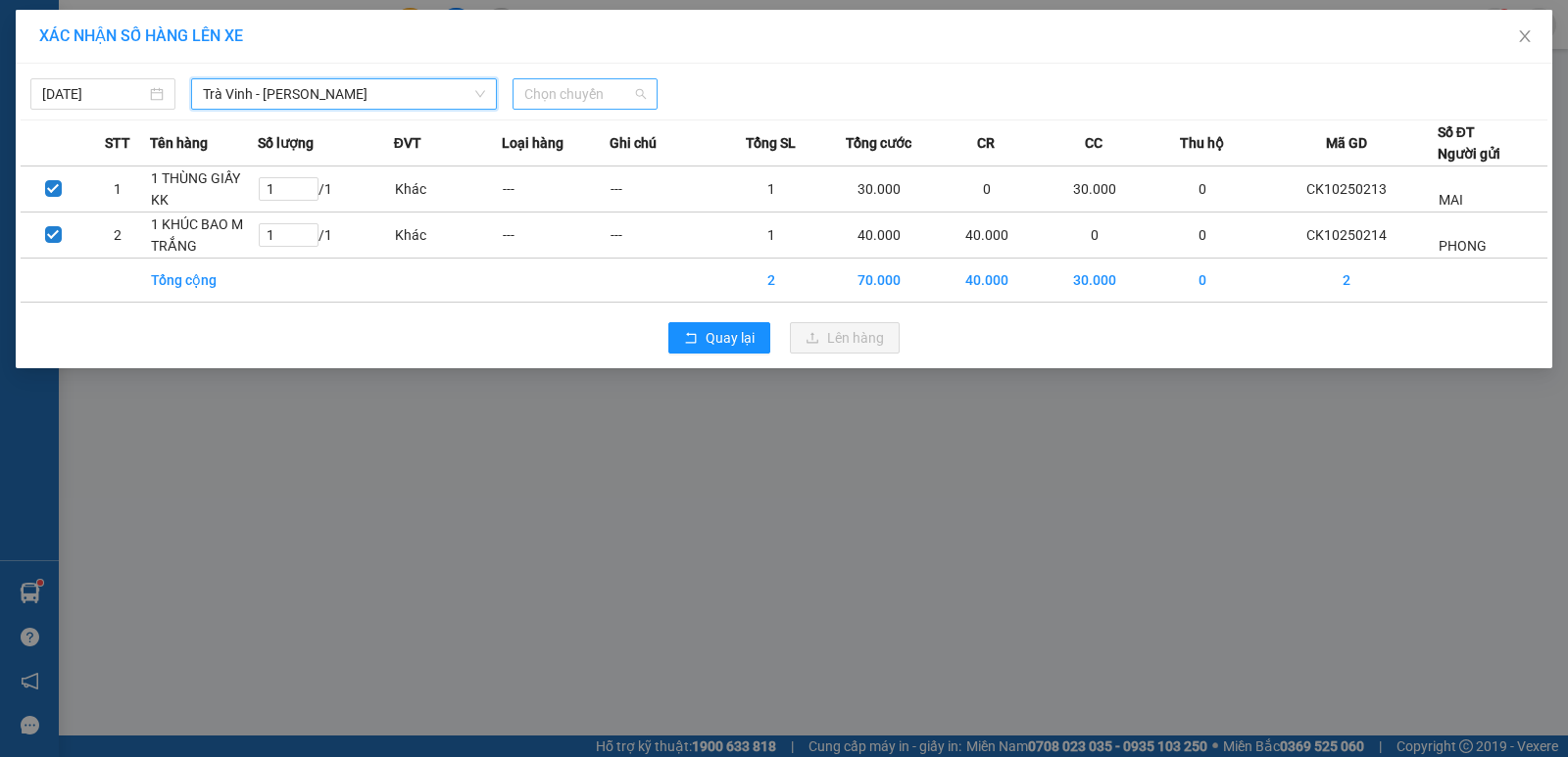
click at [603, 88] on span "Chọn chuyến" at bounding box center [586, 94] width 122 height 29
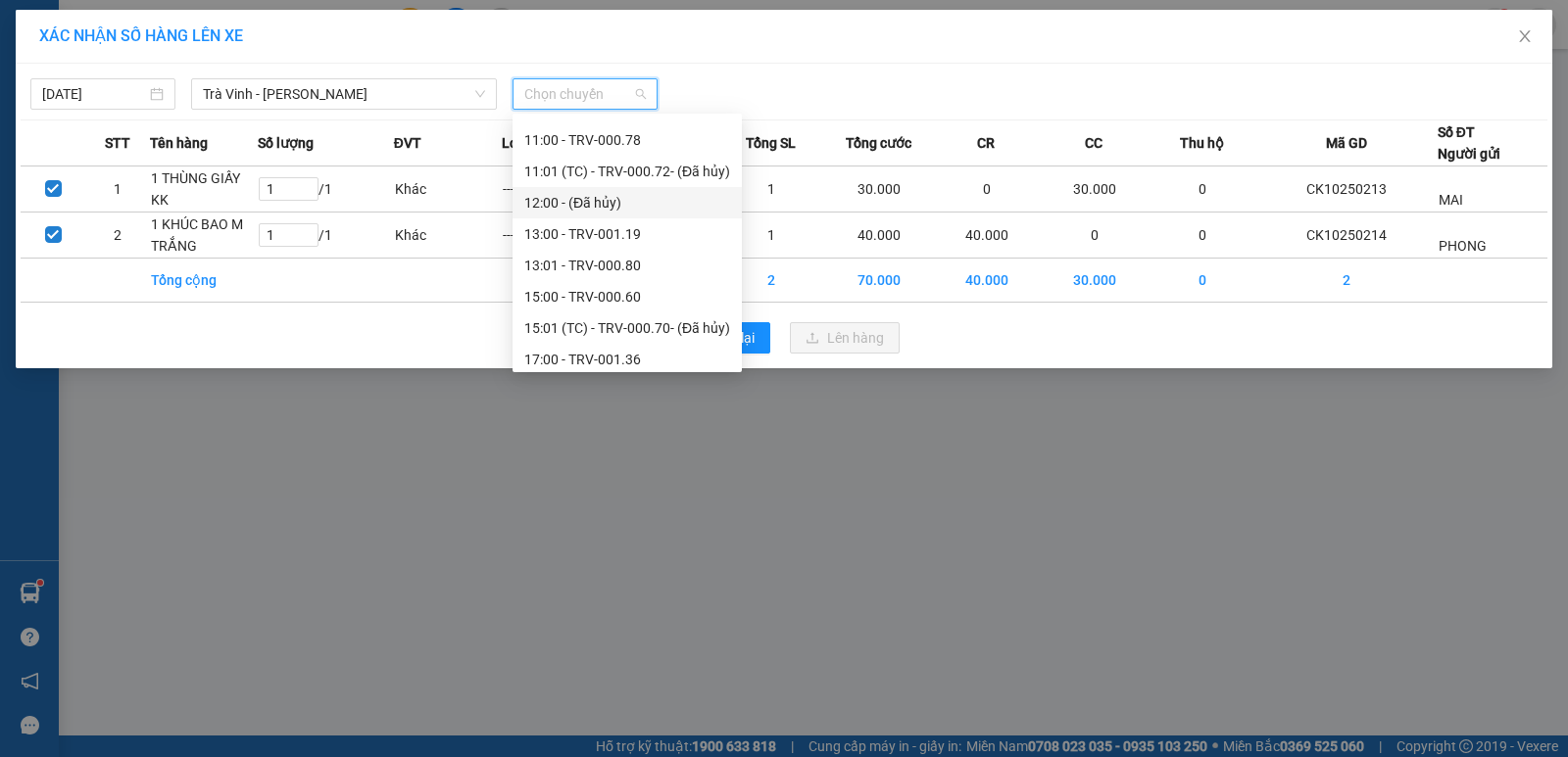
scroll to position [685, 0]
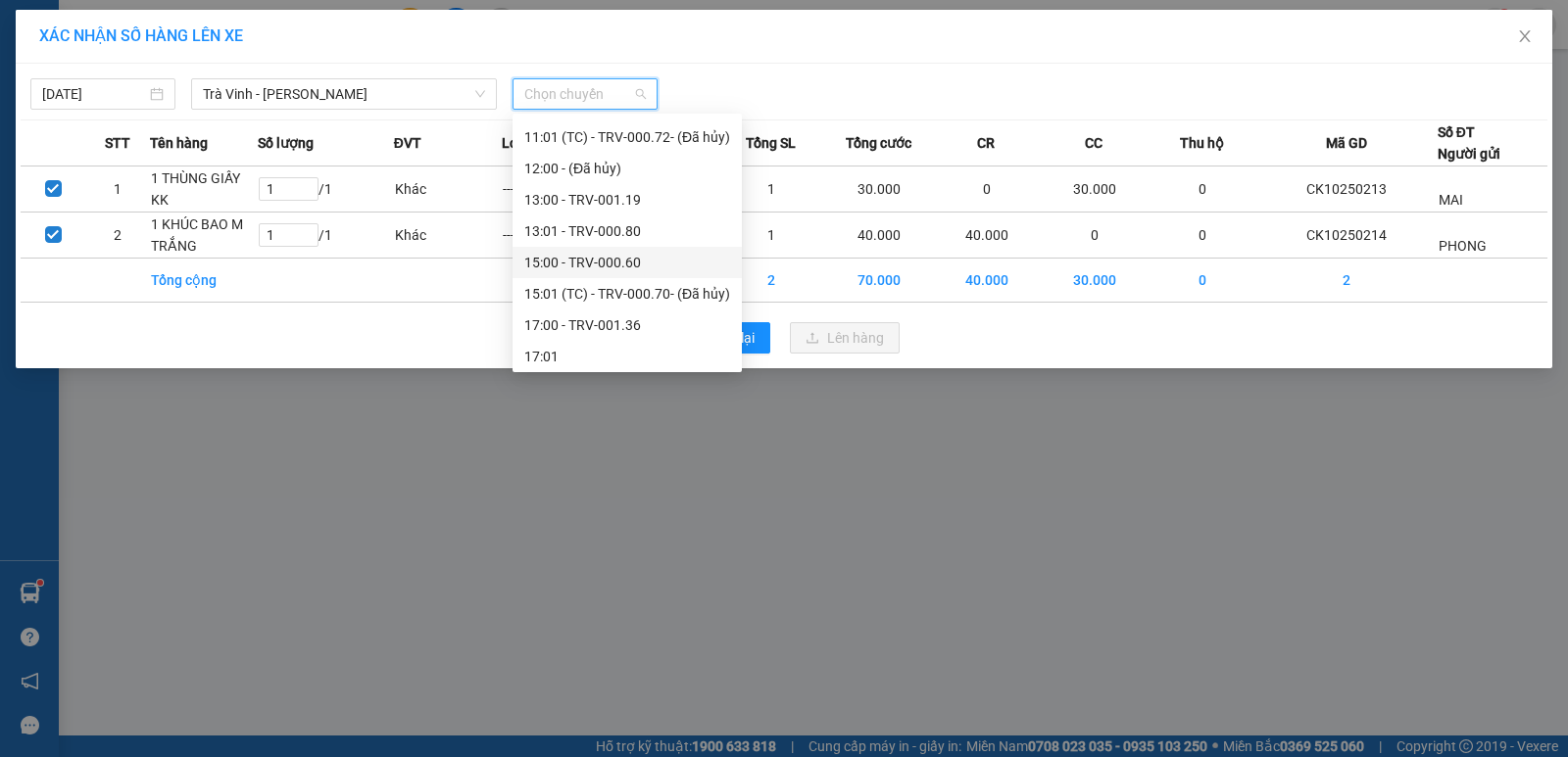
click at [657, 260] on div "15:00 - TRV-000.60" at bounding box center [627, 262] width 205 height 22
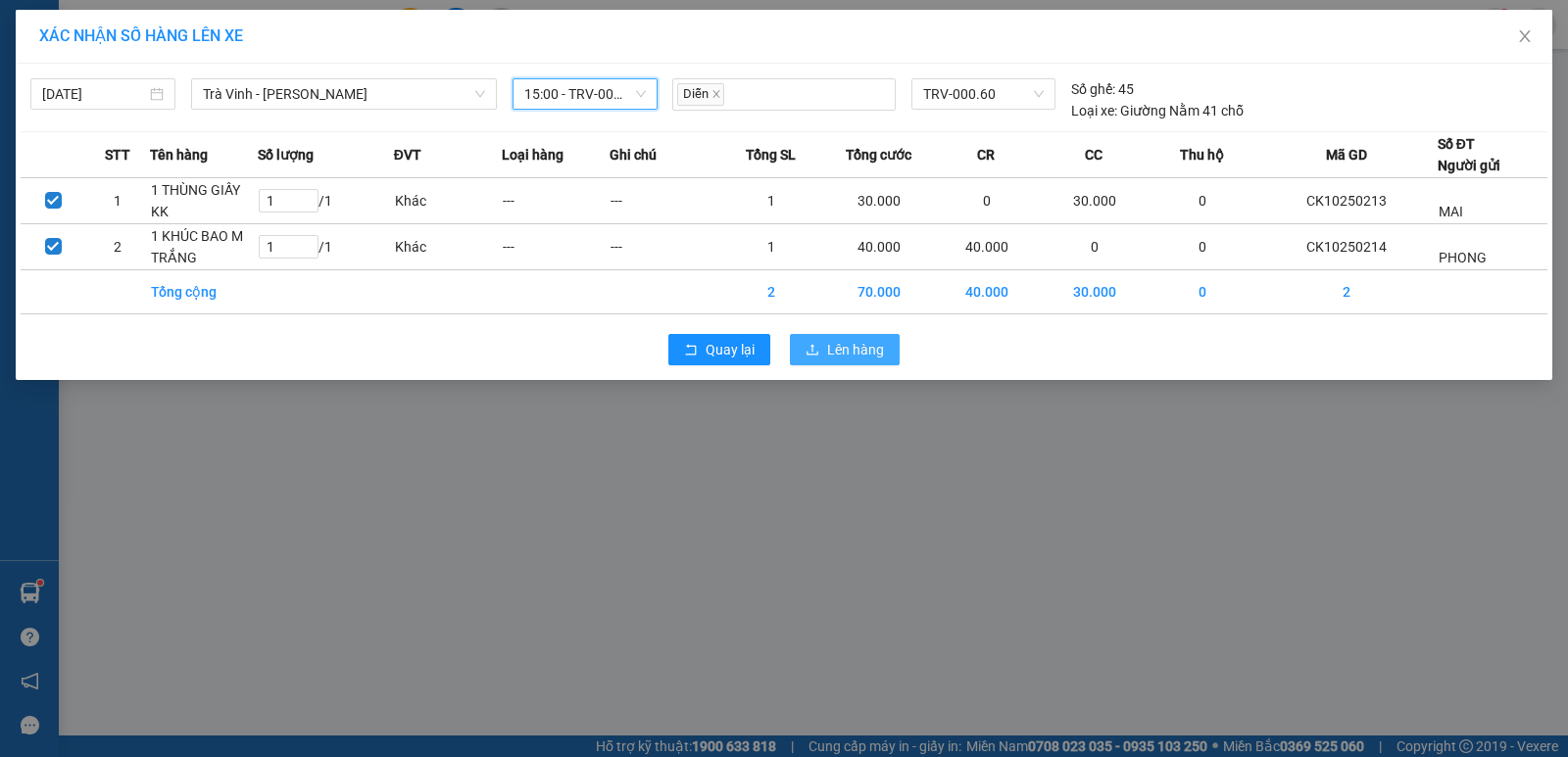
click at [847, 341] on span "Lên hàng" at bounding box center [856, 350] width 57 height 22
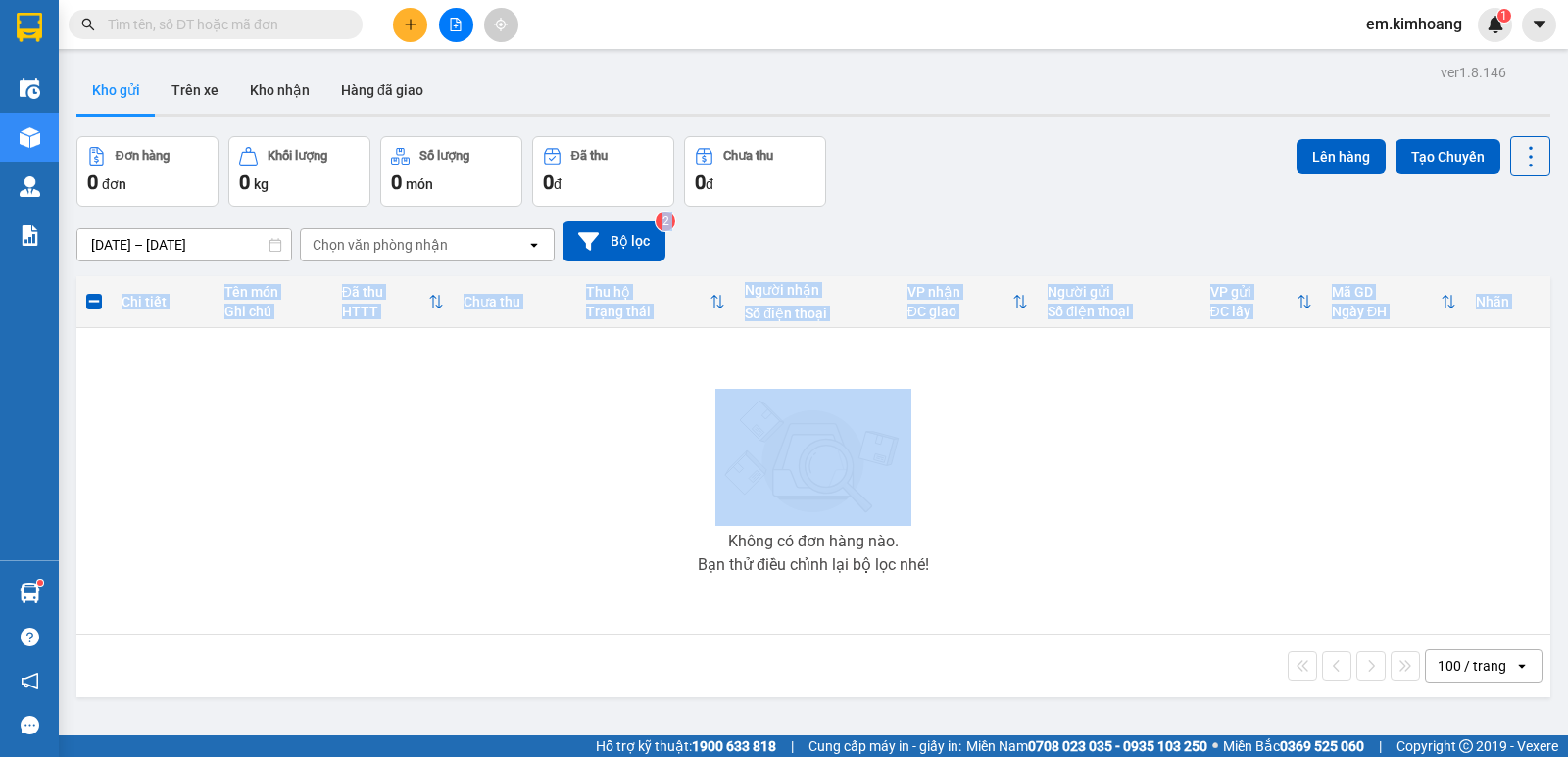
drag, startPoint x: 715, startPoint y: 269, endPoint x: 520, endPoint y: 411, distance: 241.2
click at [559, 340] on div "ver 1.8.146 Kho gửi Trên xe Kho nhận Hàng đã giao Đơn hàng 0 đơn Khối lượng 0 k…" at bounding box center [813, 437] width 1489 height 757
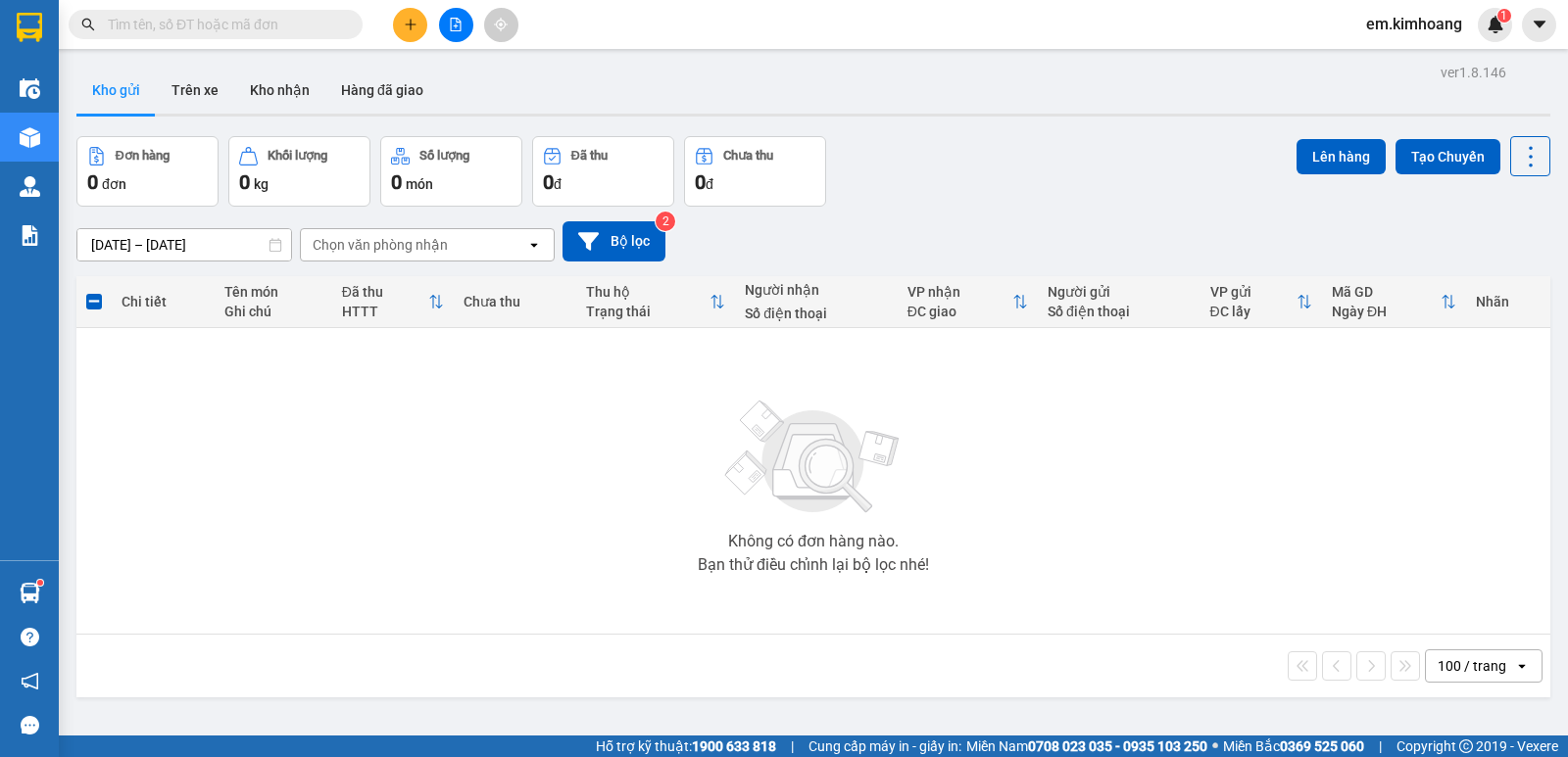
drag, startPoint x: 364, startPoint y: 529, endPoint x: 225, endPoint y: 515, distance: 139.7
click at [321, 536] on div "Không có đơn hàng nào. Bạn thử điều chỉnh lại bộ lọc nhé!" at bounding box center [813, 480] width 1454 height 294
click at [258, 396] on div "Không có đơn hàng nào. Bạn thử điều chỉnh lại bộ lọc nhé!" at bounding box center [813, 480] width 1454 height 294
click at [411, 19] on icon "plus" at bounding box center [411, 25] width 14 height 14
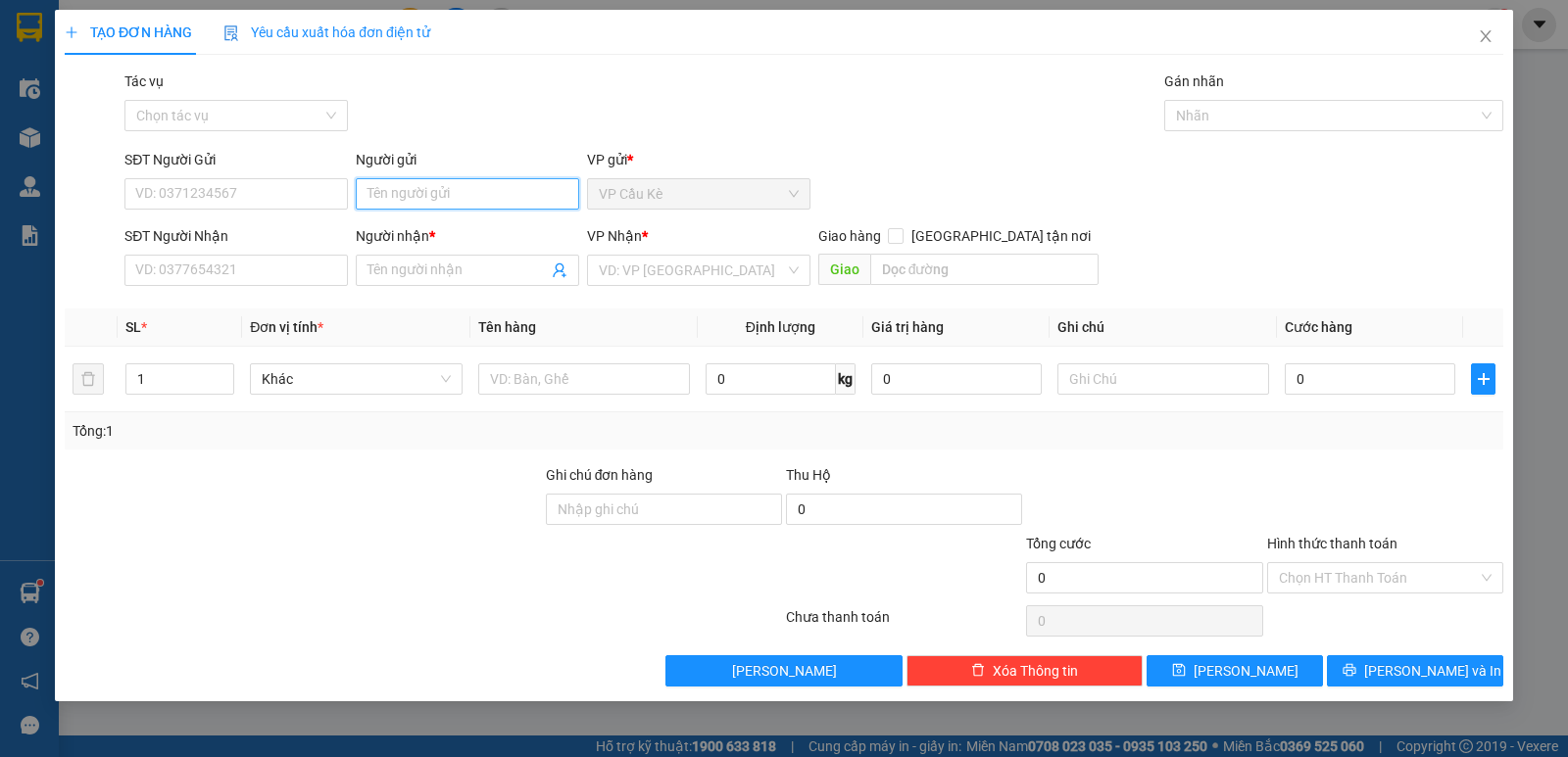
click at [474, 203] on input "Người gửi" at bounding box center [467, 193] width 223 height 31
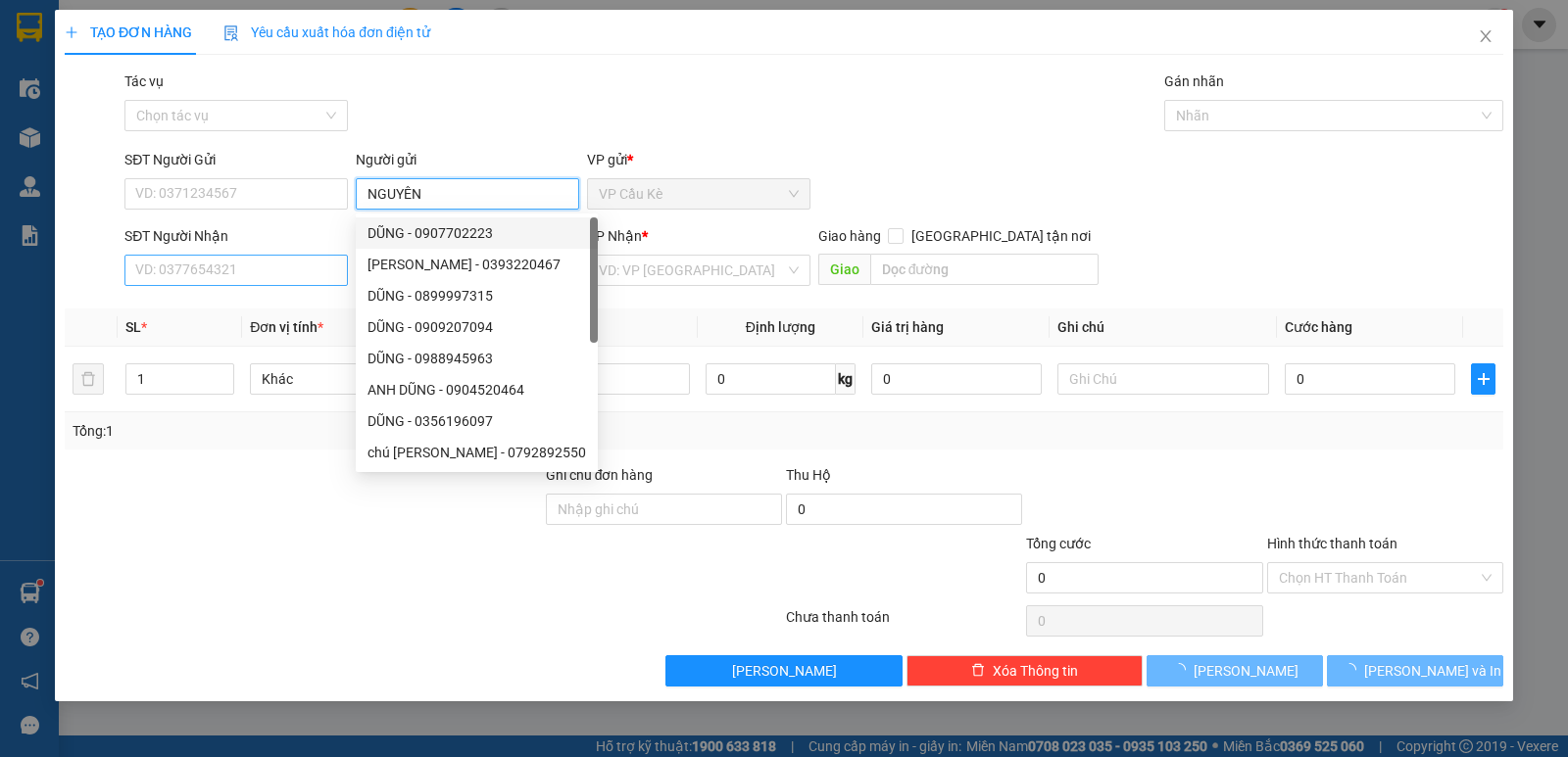
type input "NGUYÊN"
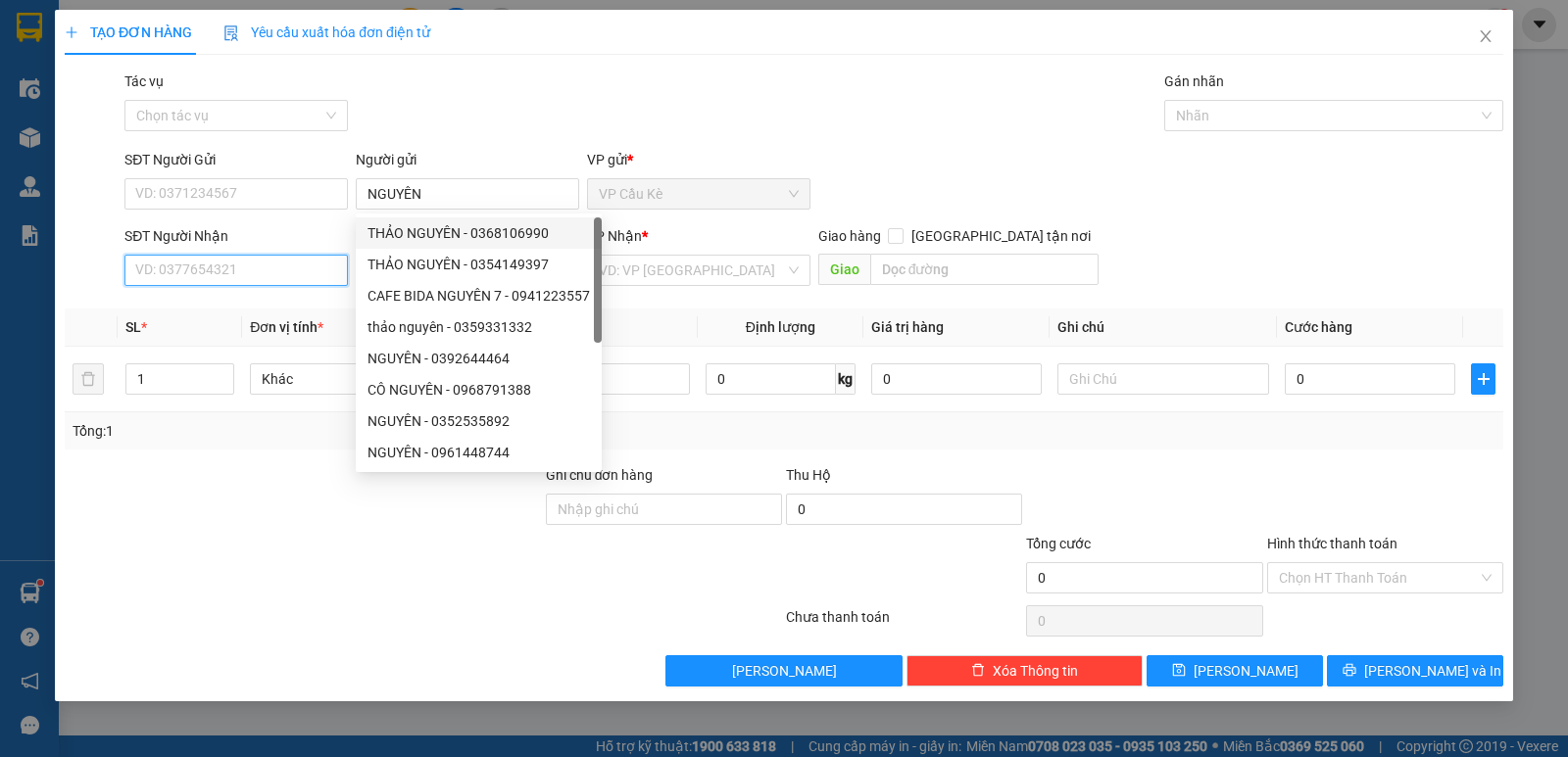
click at [296, 279] on input "SĐT Người Nhận" at bounding box center [236, 270] width 223 height 31
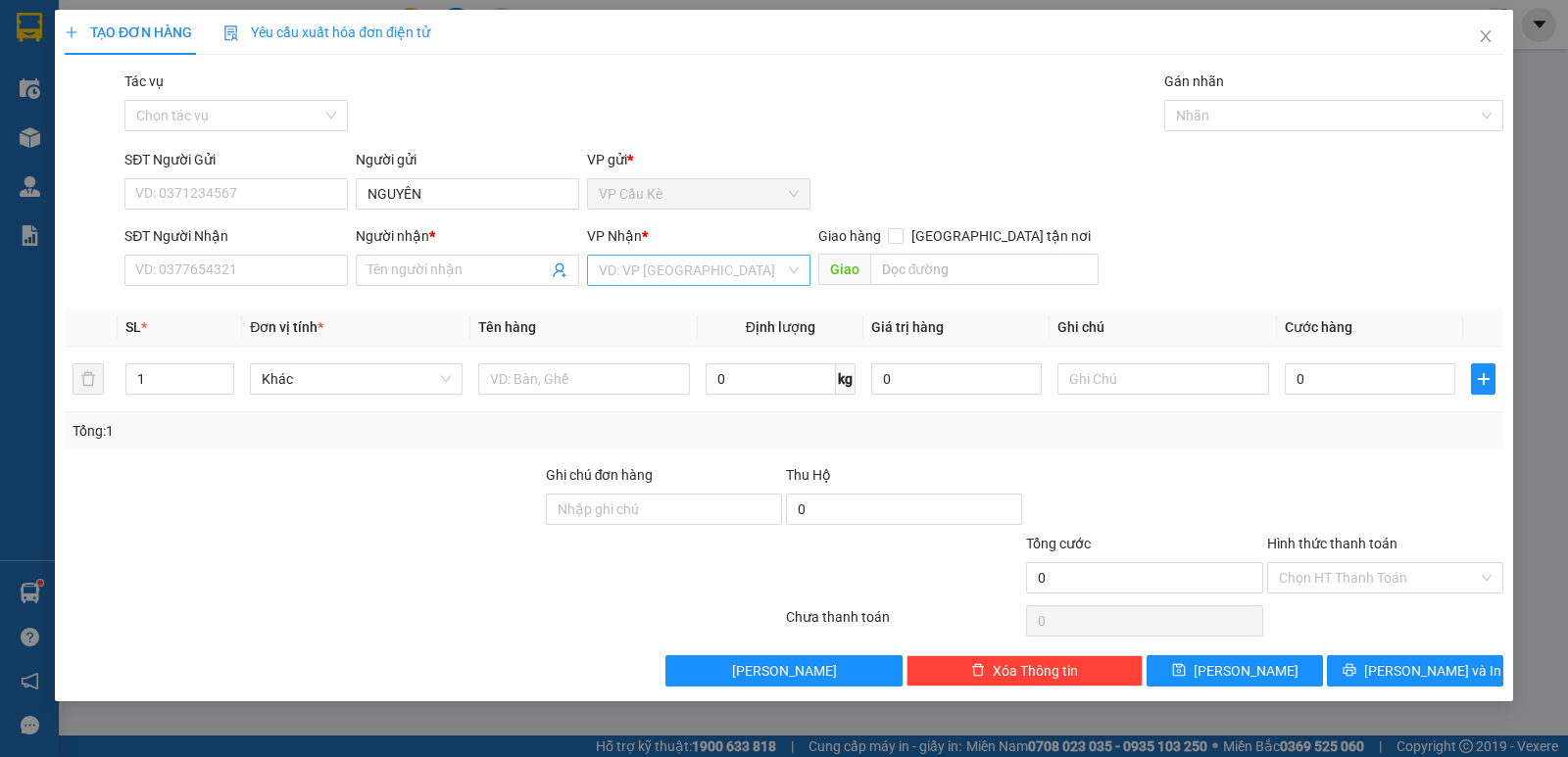
click at [714, 270] on input "search" at bounding box center [691, 270] width 186 height 29
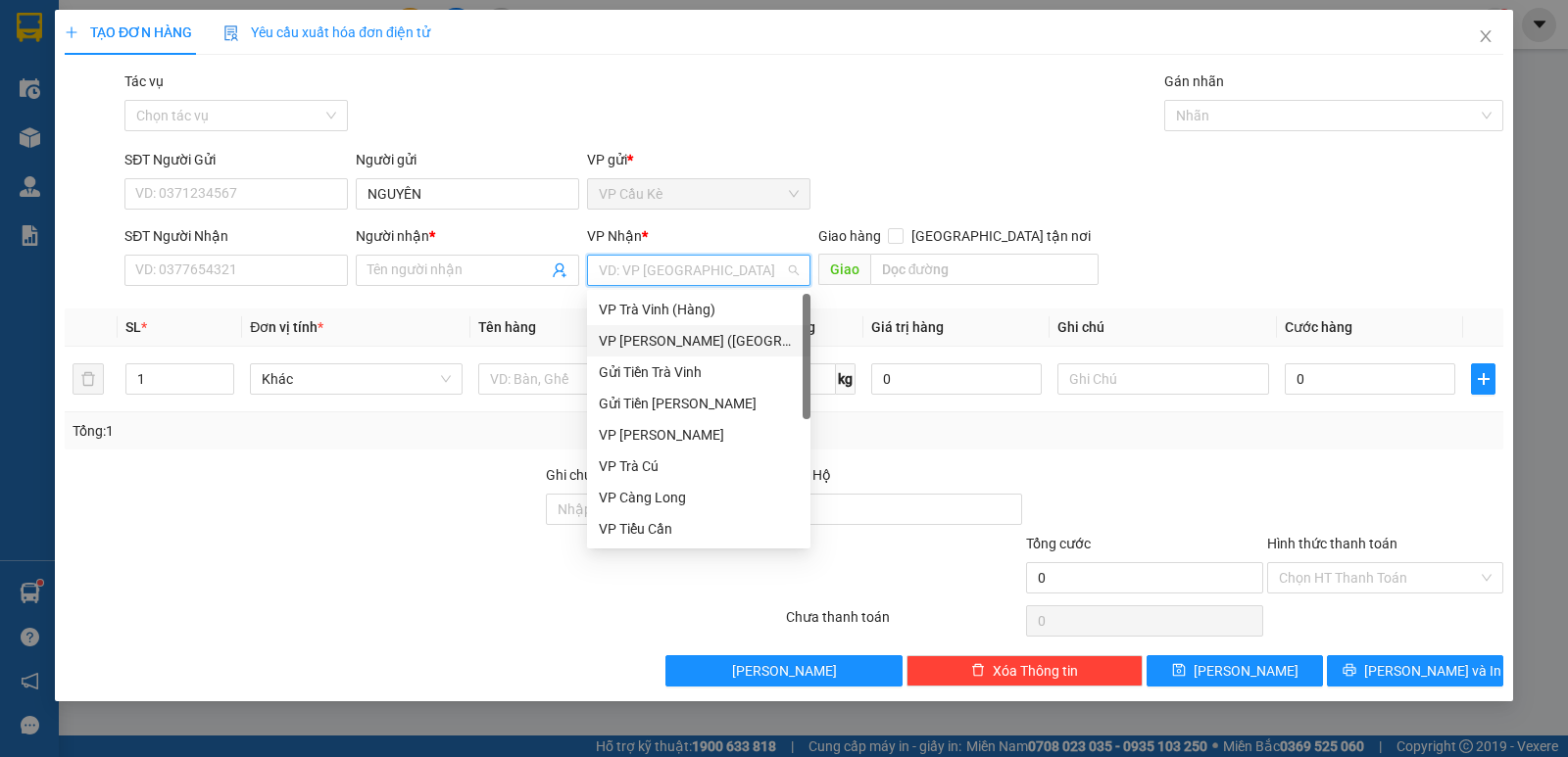
click at [704, 332] on div "VP [PERSON_NAME] ([GEOGRAPHIC_DATA])" at bounding box center [698, 341] width 199 height 22
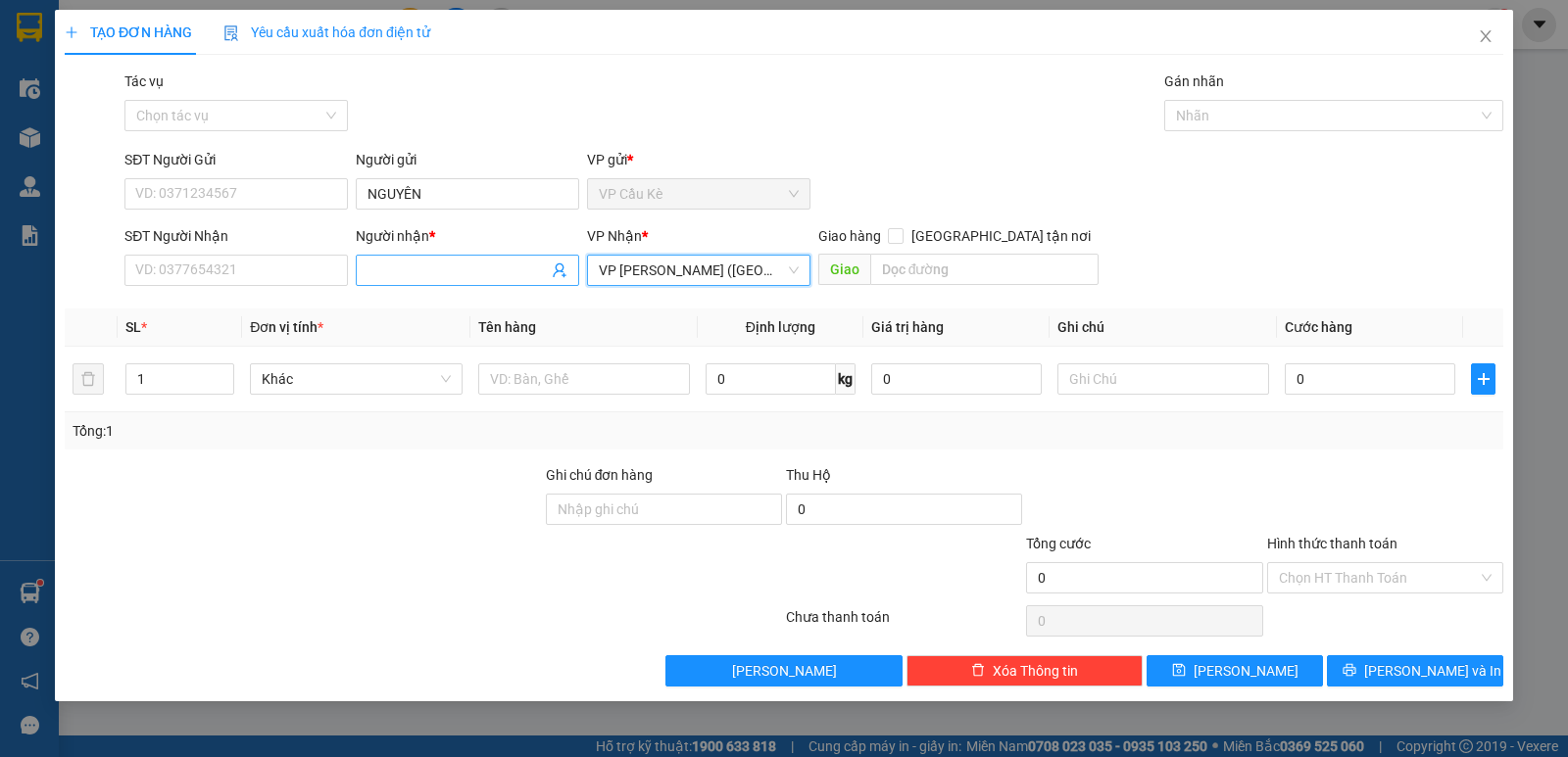
drag, startPoint x: 444, startPoint y: 270, endPoint x: 529, endPoint y: 261, distance: 85.5
click at [446, 271] on input "Người nhận *" at bounding box center [457, 270] width 180 height 22
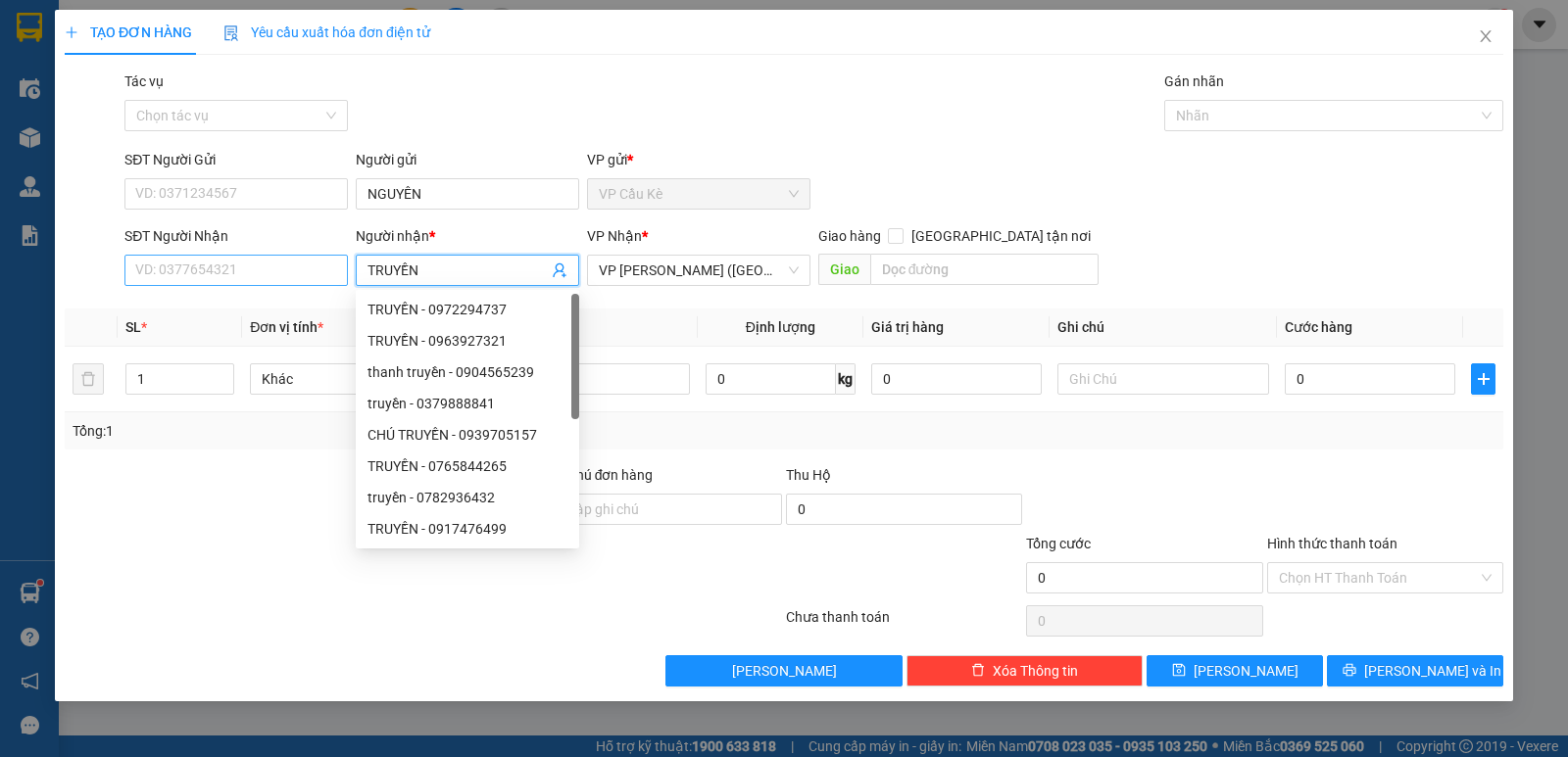
type input "TRUYỀN"
click at [286, 271] on input "SĐT Người Nhận" at bounding box center [236, 270] width 223 height 31
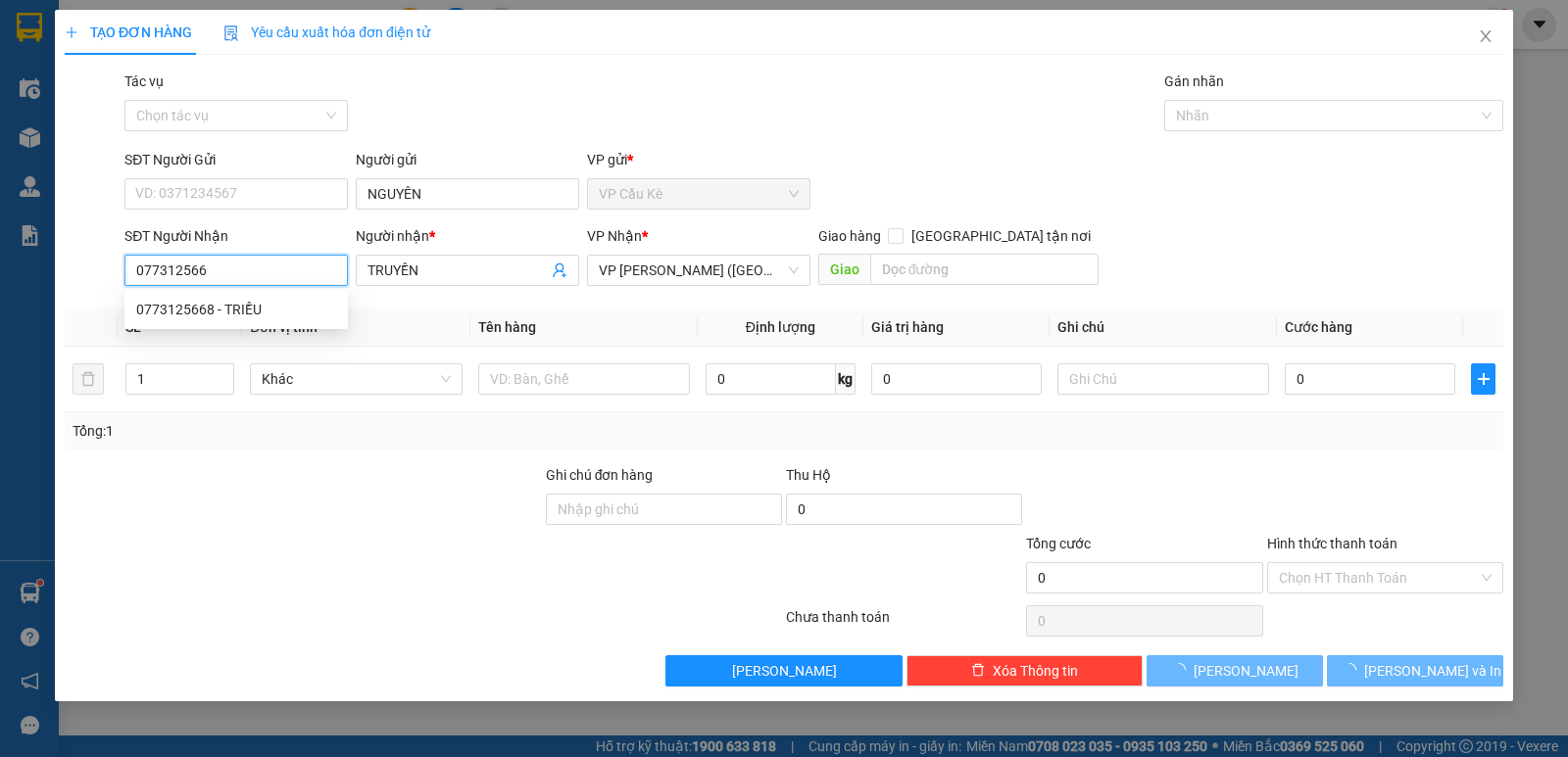
type input "0773125668"
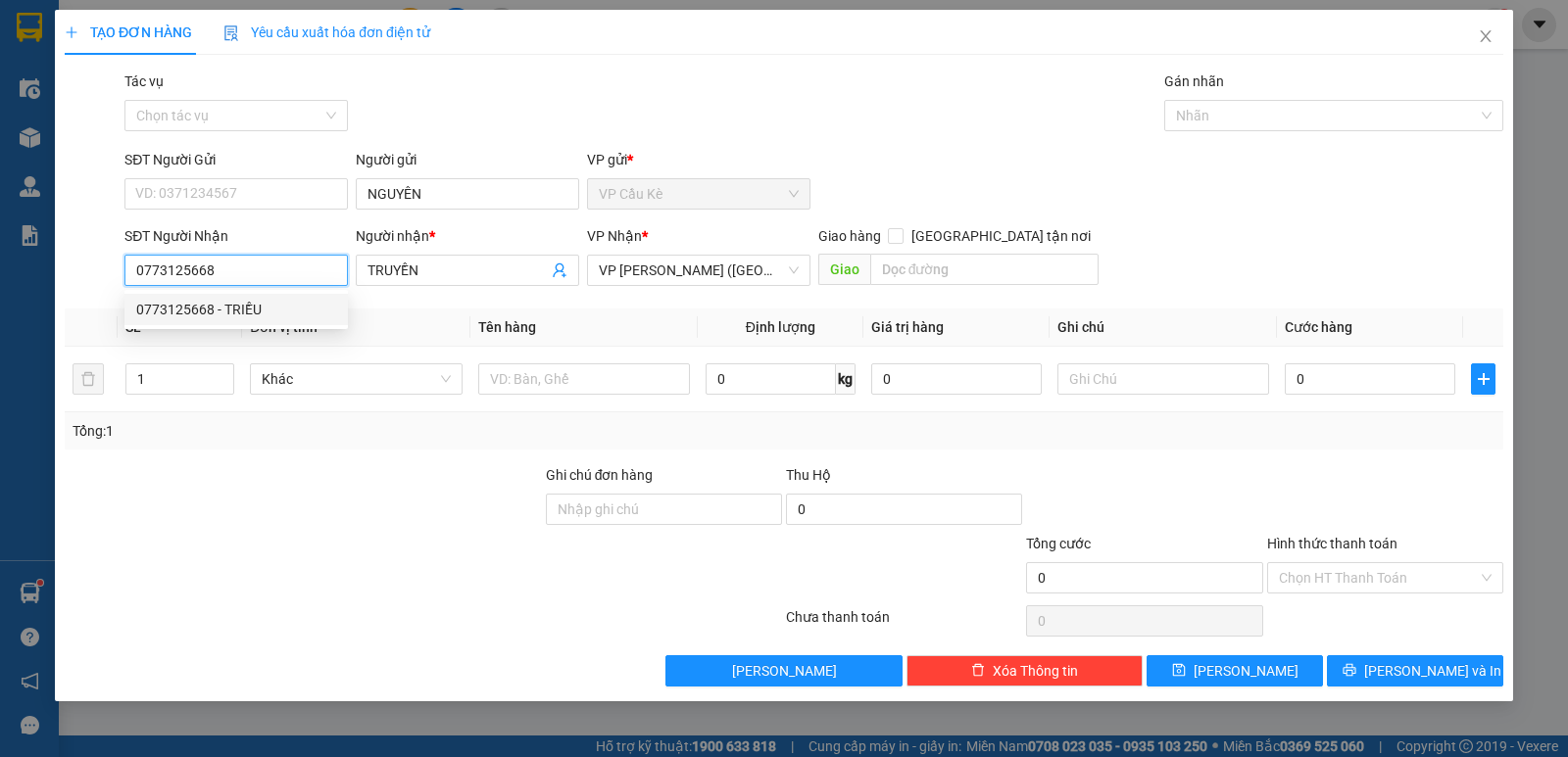
click at [308, 305] on div "0773125668 - TRIỀU" at bounding box center [236, 309] width 199 height 22
type input "TRIỀU"
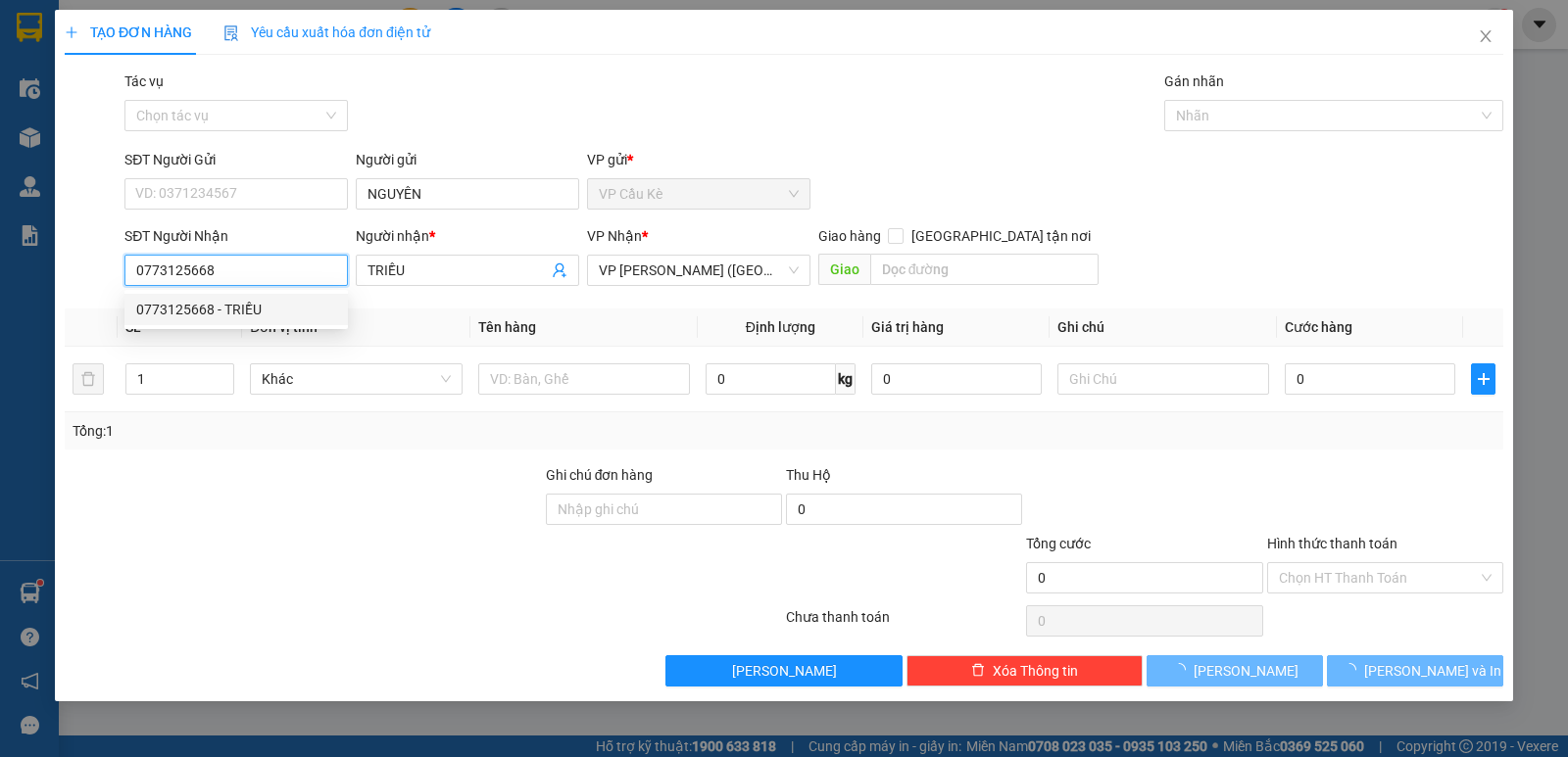
type input "40.000"
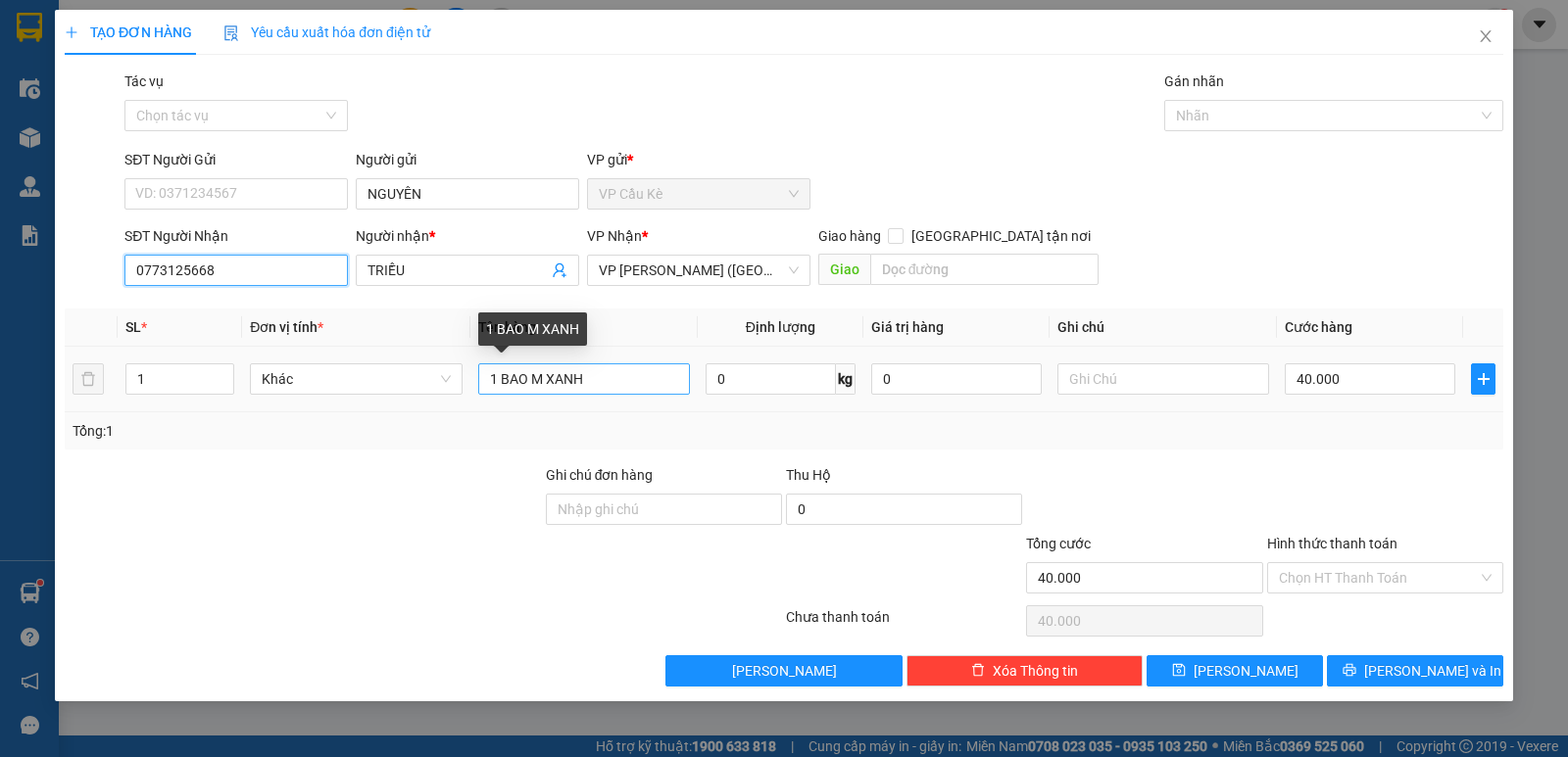
type input "0773125668"
click at [607, 373] on input "1 BAO M XANH" at bounding box center [584, 379] width 211 height 31
type input "1"
type input "1 KIỆN MỦ"
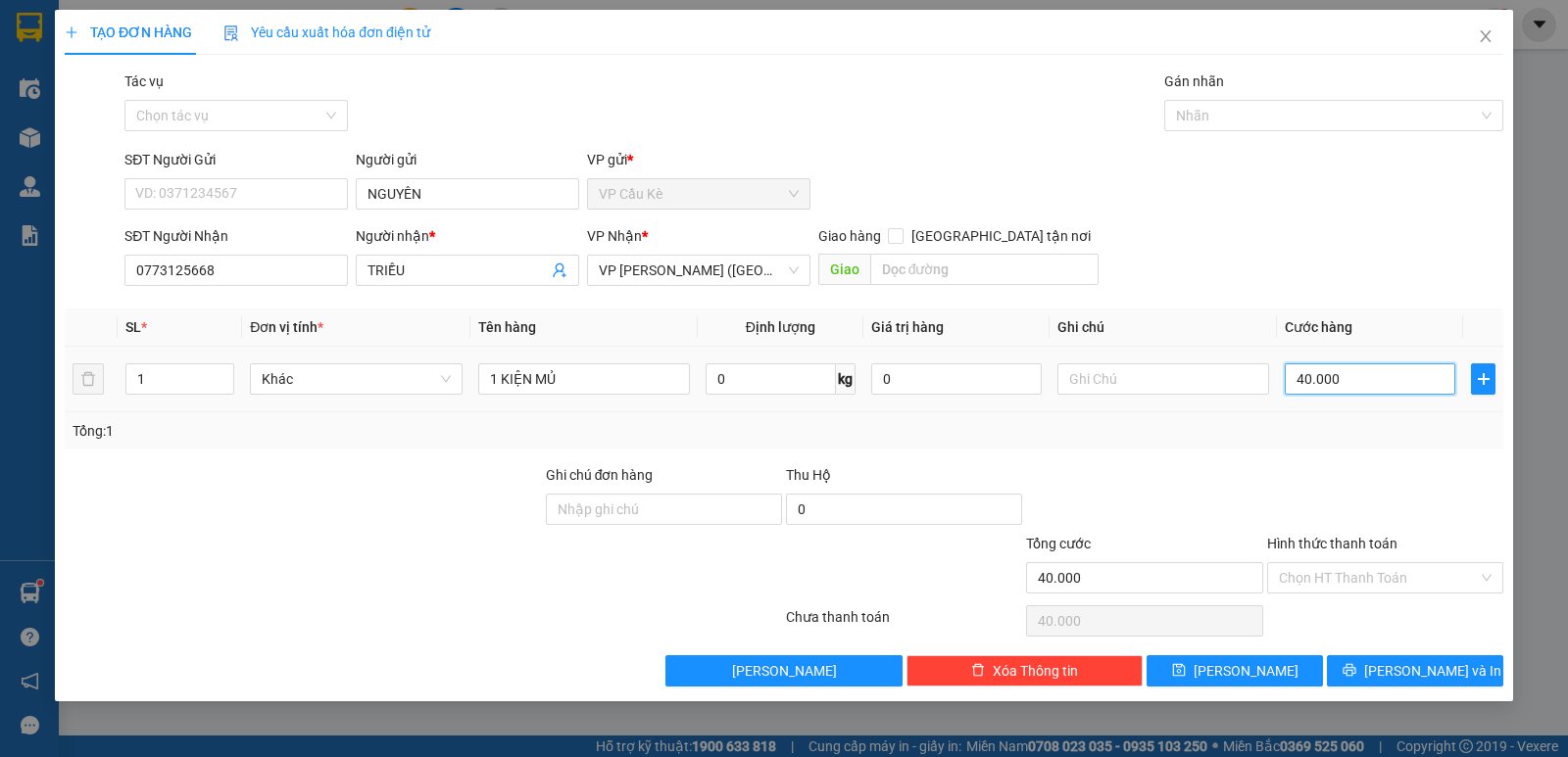
click at [1401, 379] on input "40.000" at bounding box center [1370, 379] width 171 height 31
type input "0"
type input "05"
type input "5"
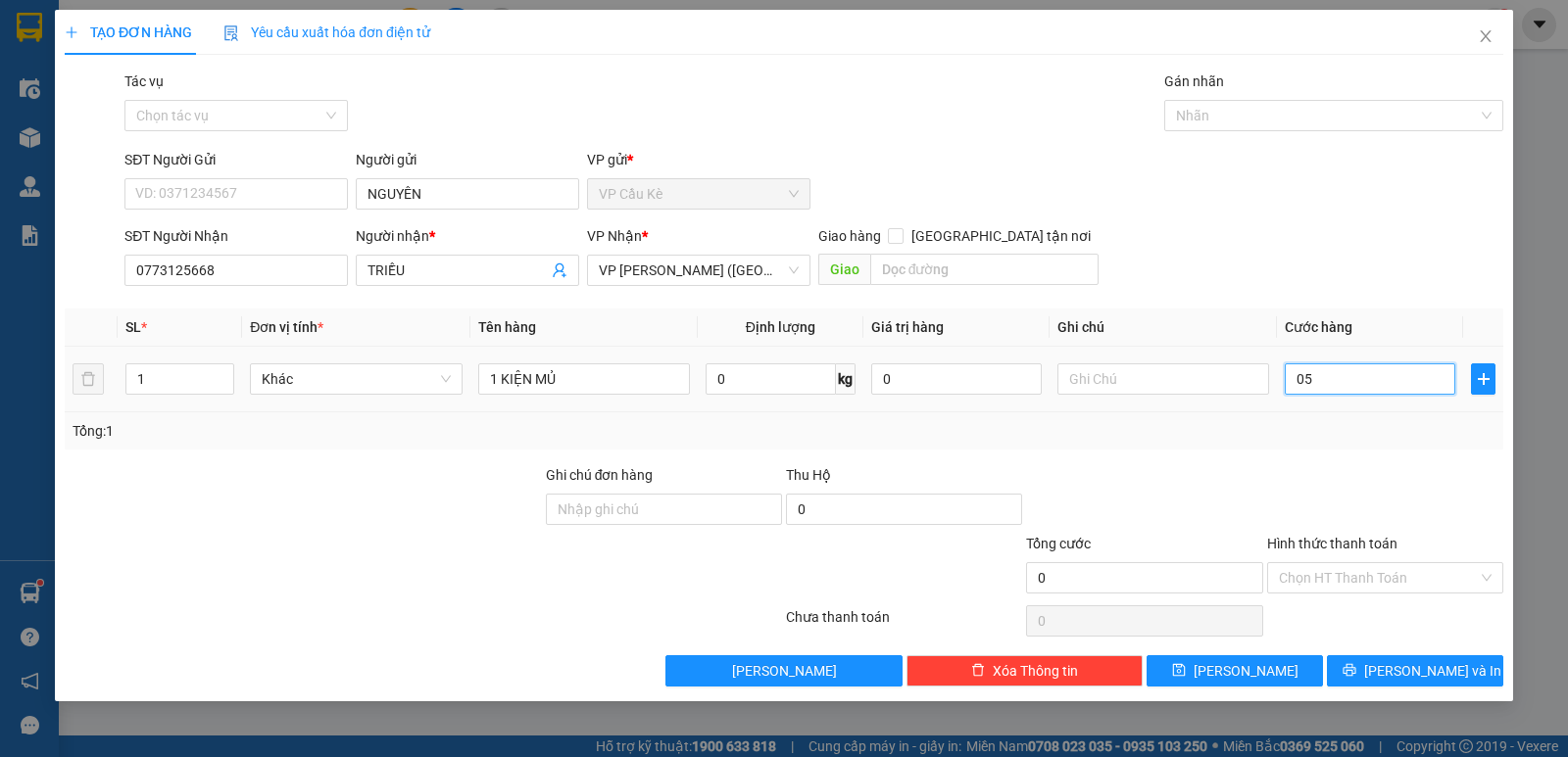
type input "5"
type input "50"
type input "050"
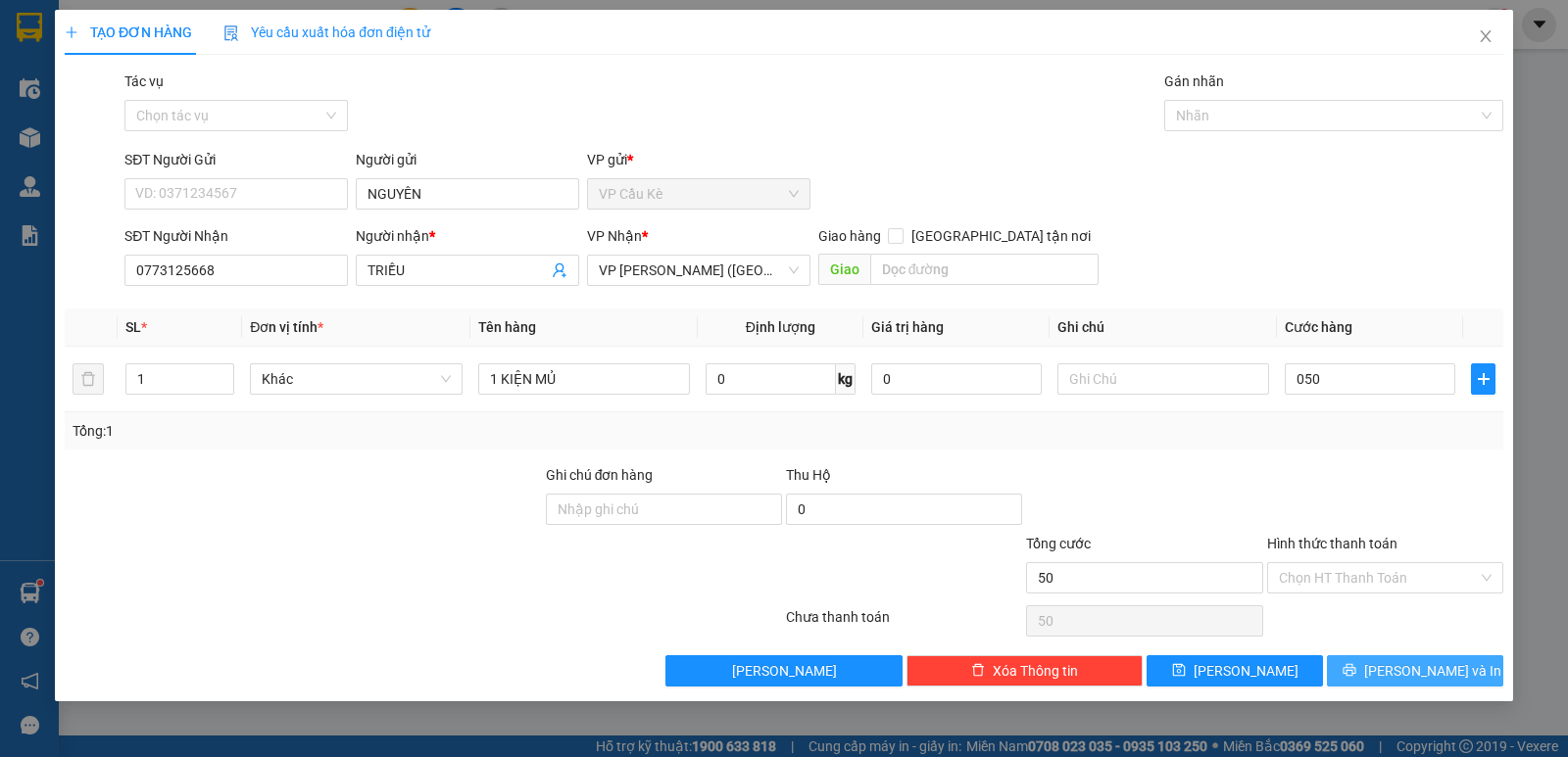
type input "50.000"
click at [1428, 668] on span "[PERSON_NAME] và In" at bounding box center [1432, 671] width 138 height 22
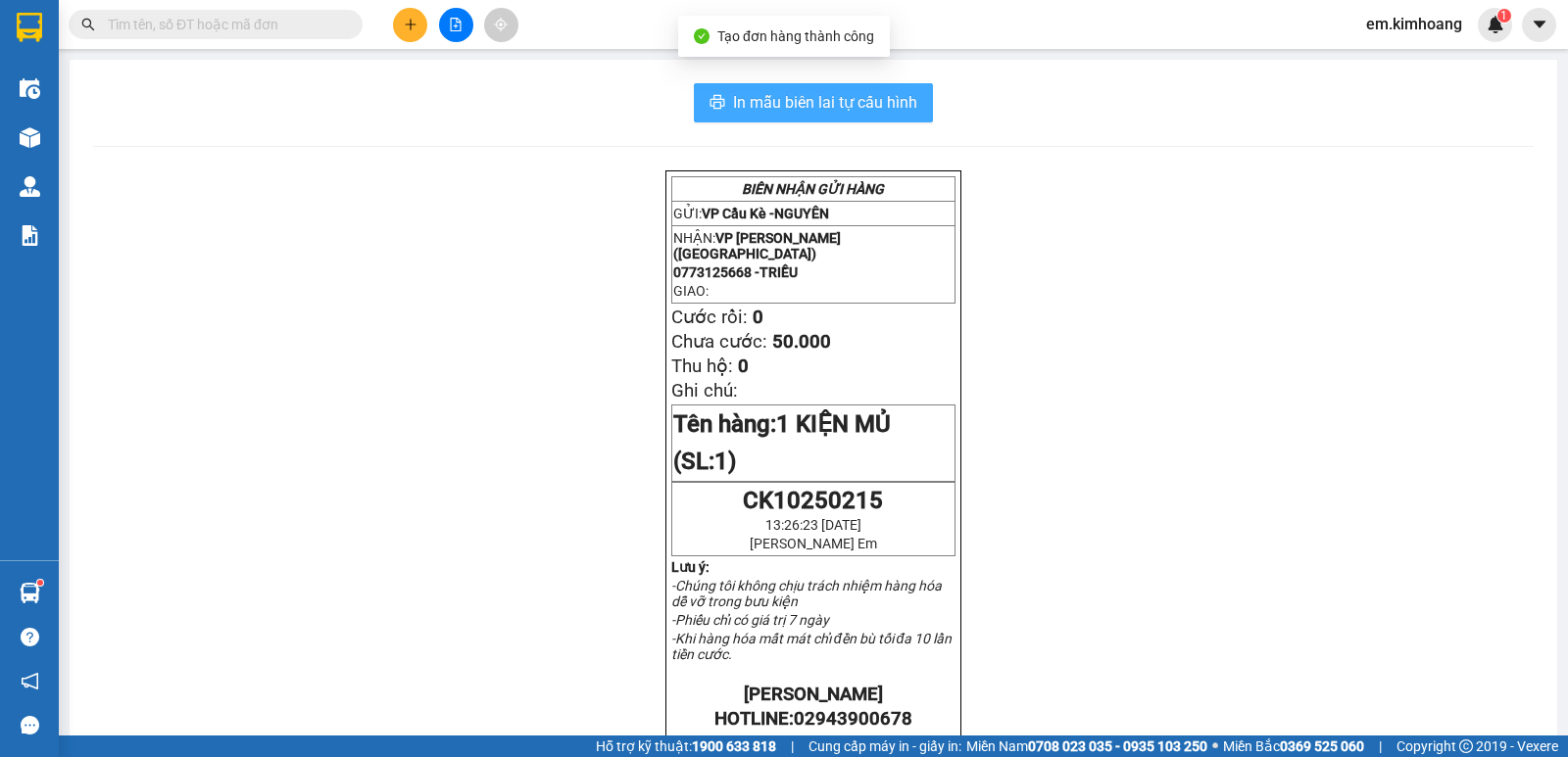
click at [824, 101] on span "In mẫu biên lai tự cấu hình" at bounding box center [824, 102] width 184 height 25
